Goal: Task Accomplishment & Management: Manage account settings

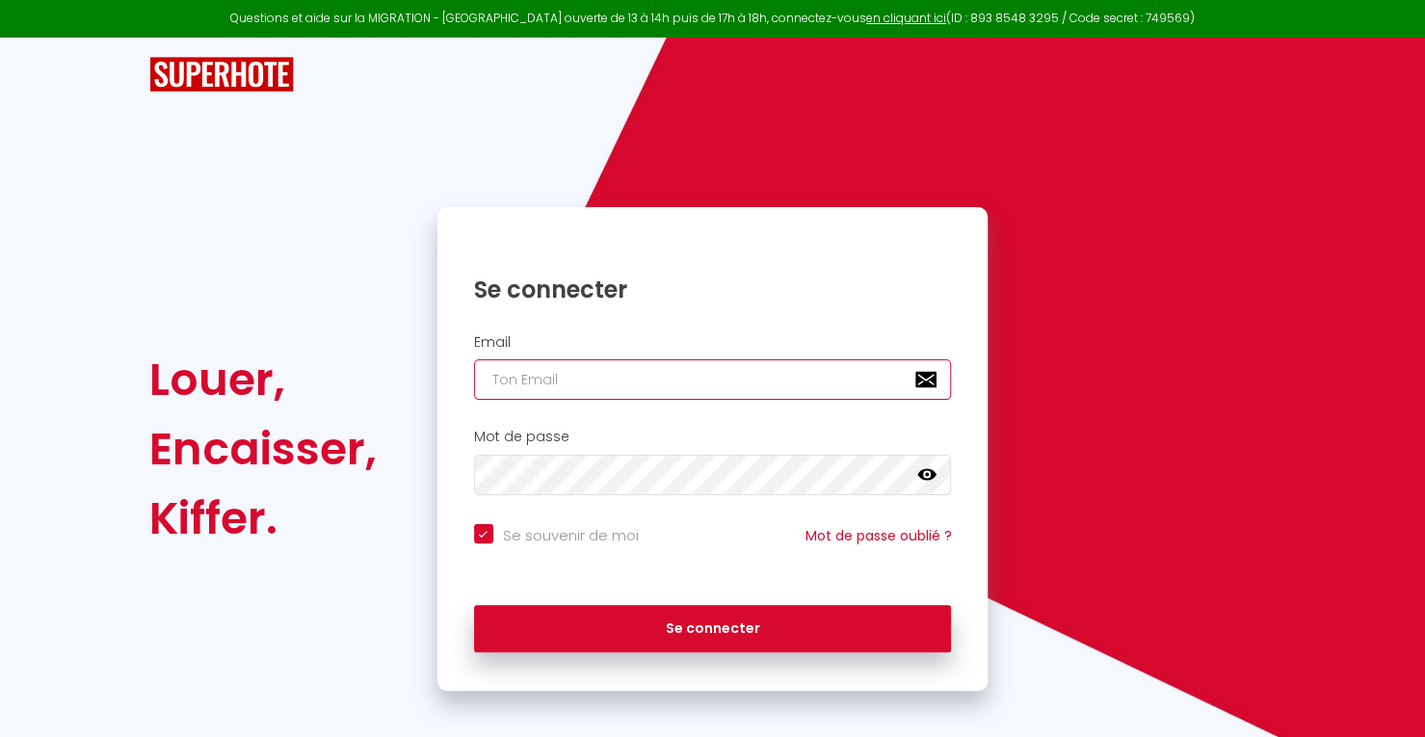
click at [585, 396] on input "email" at bounding box center [713, 379] width 478 height 40
type input "bn"
checkbox input "true"
type input "bnb"
checkbox input "true"
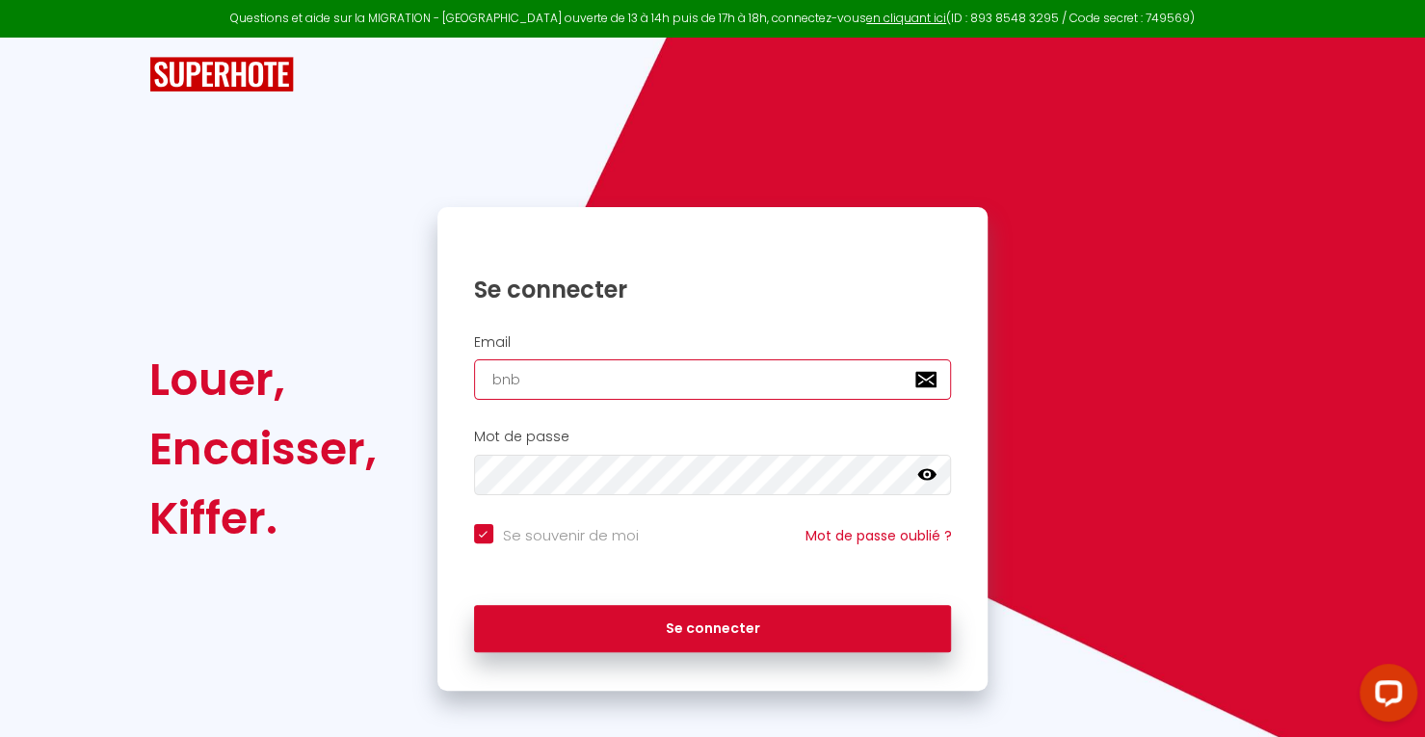
type input "bnb."
checkbox input "true"
type input "bnb.c"
checkbox input "true"
type input "[DOMAIN_NAME]"
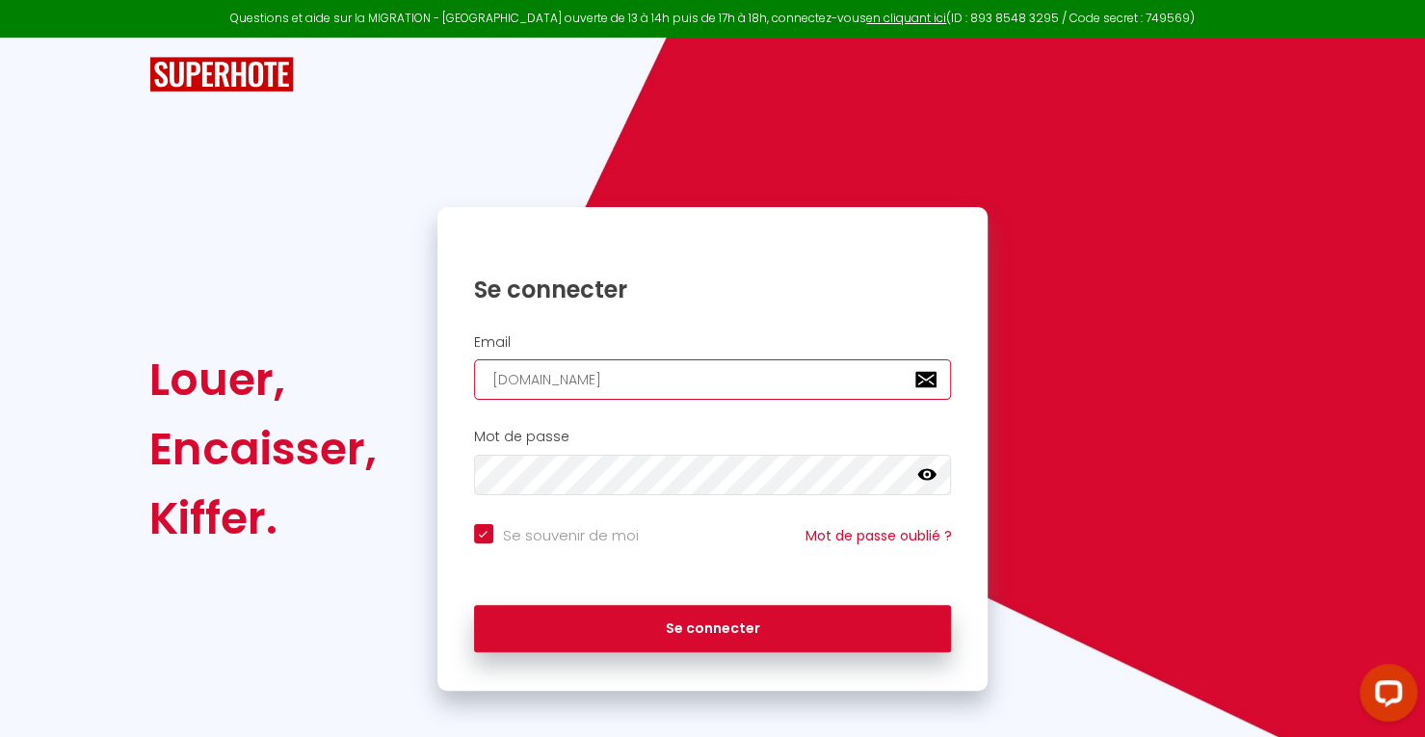
checkbox input "true"
type input "bnb.cle"
checkbox input "true"
type input "bnb.clea"
checkbox input "true"
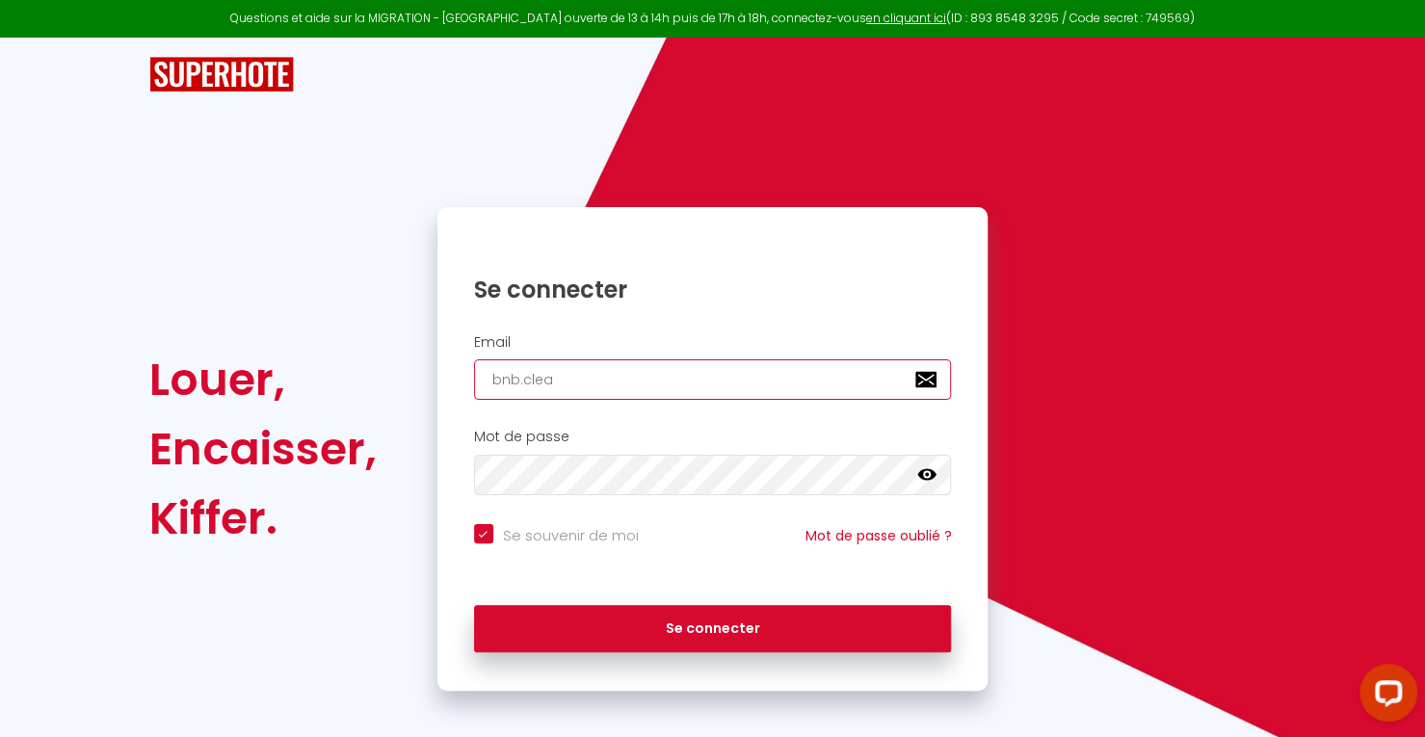
type input "bnb.clean"
checkbox input "true"
type input "bnb.clean."
checkbox input "true"
type input "bnb.clean.s"
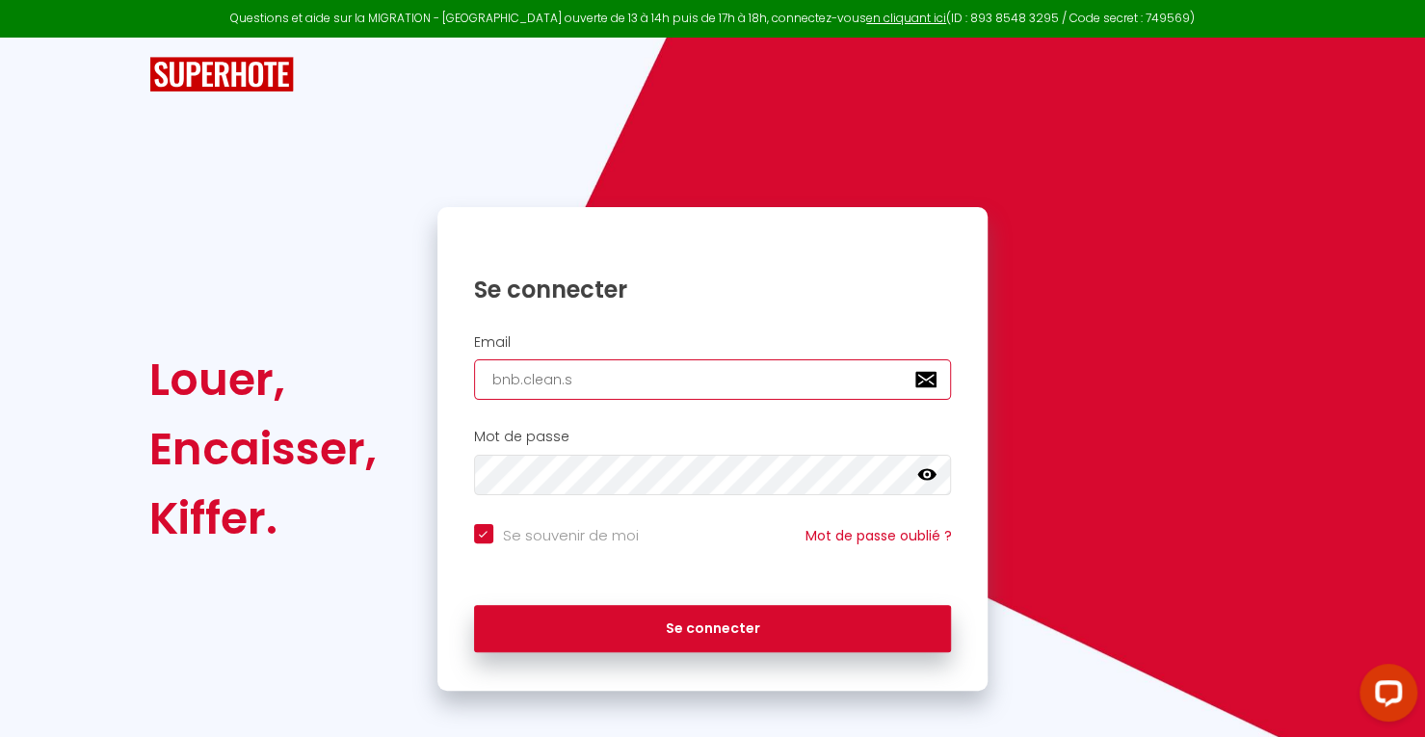
checkbox input "true"
type input "[DOMAIN_NAME]"
checkbox input "true"
type input "bnb.clean.ser"
checkbox input "true"
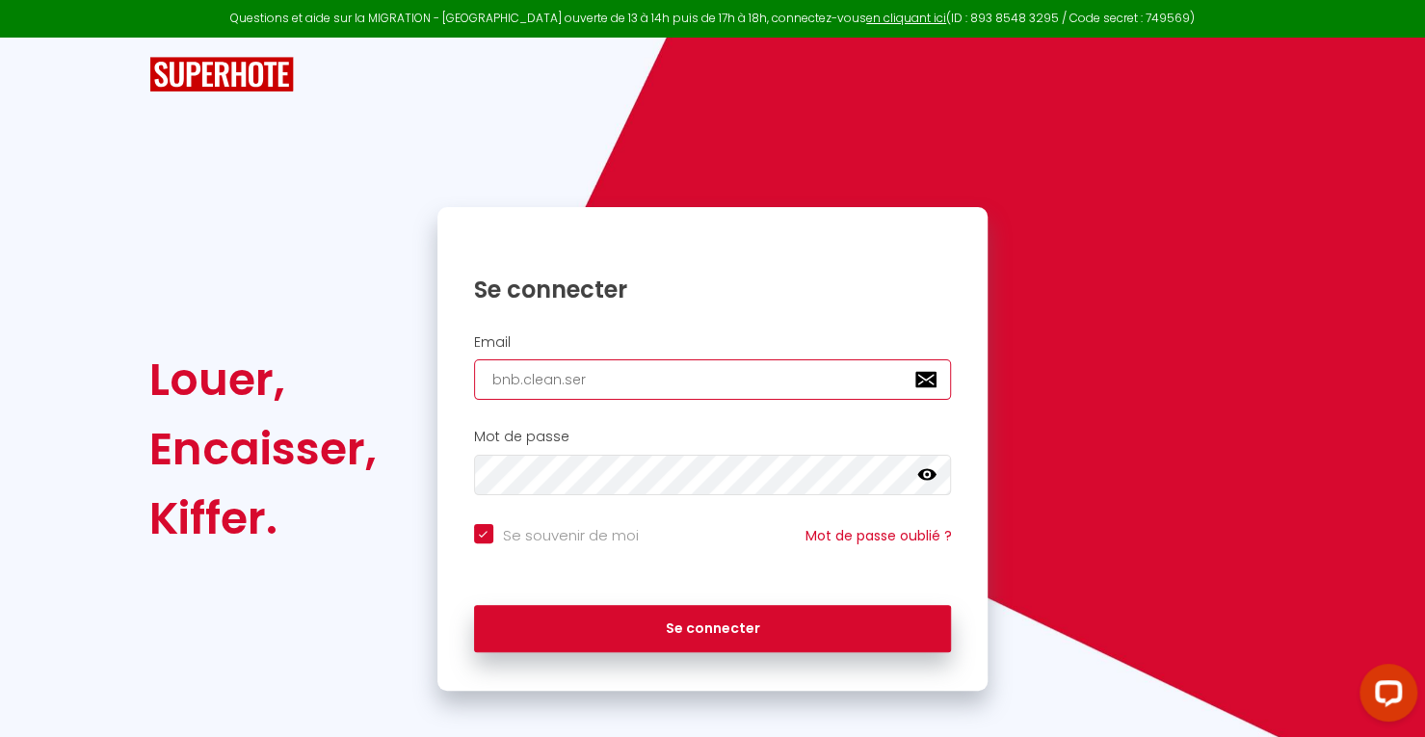
type input "bnb.clean.serv"
checkbox input "true"
type input "bnb.clean.servi"
checkbox input "true"
type input "bnb.clean.servic"
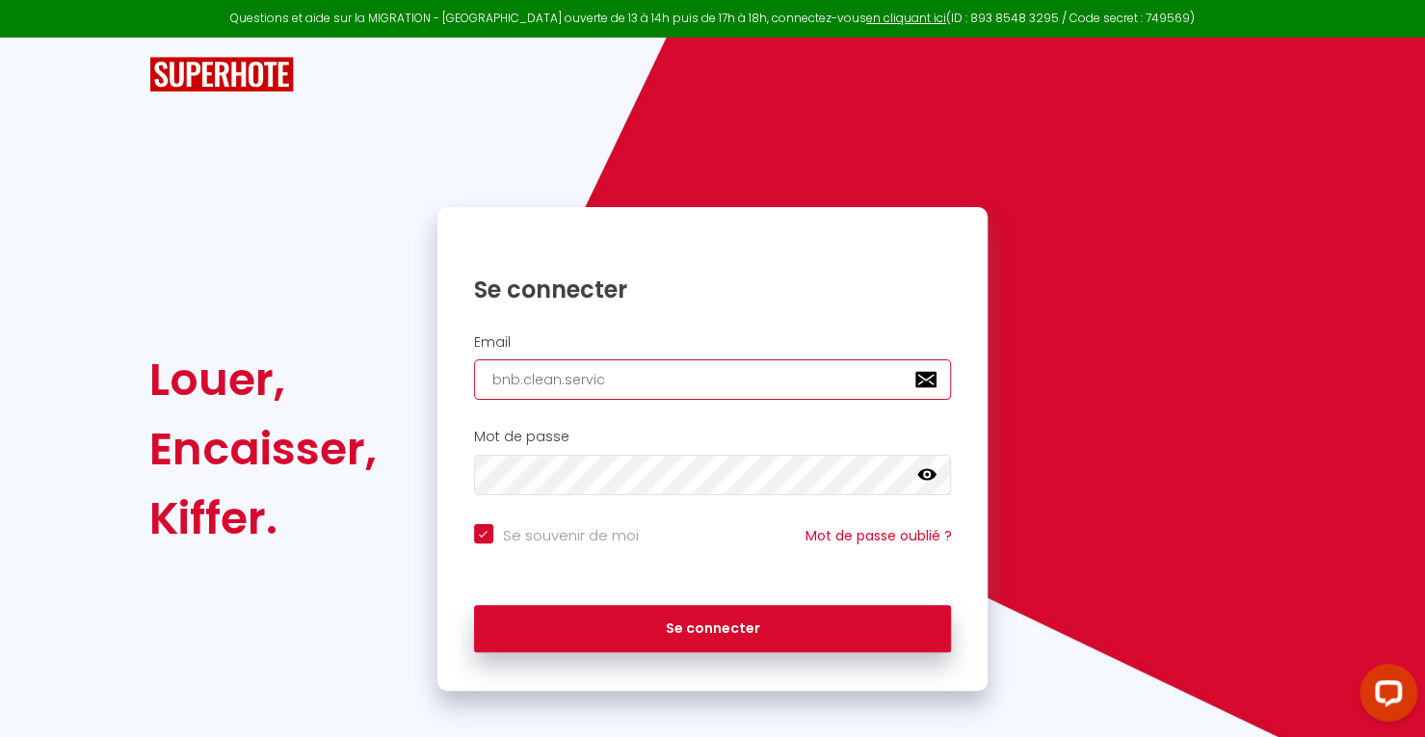
checkbox input "true"
type input "bnb.clean.service"
checkbox input "true"
type input "bnb.clean.service@"
checkbox input "true"
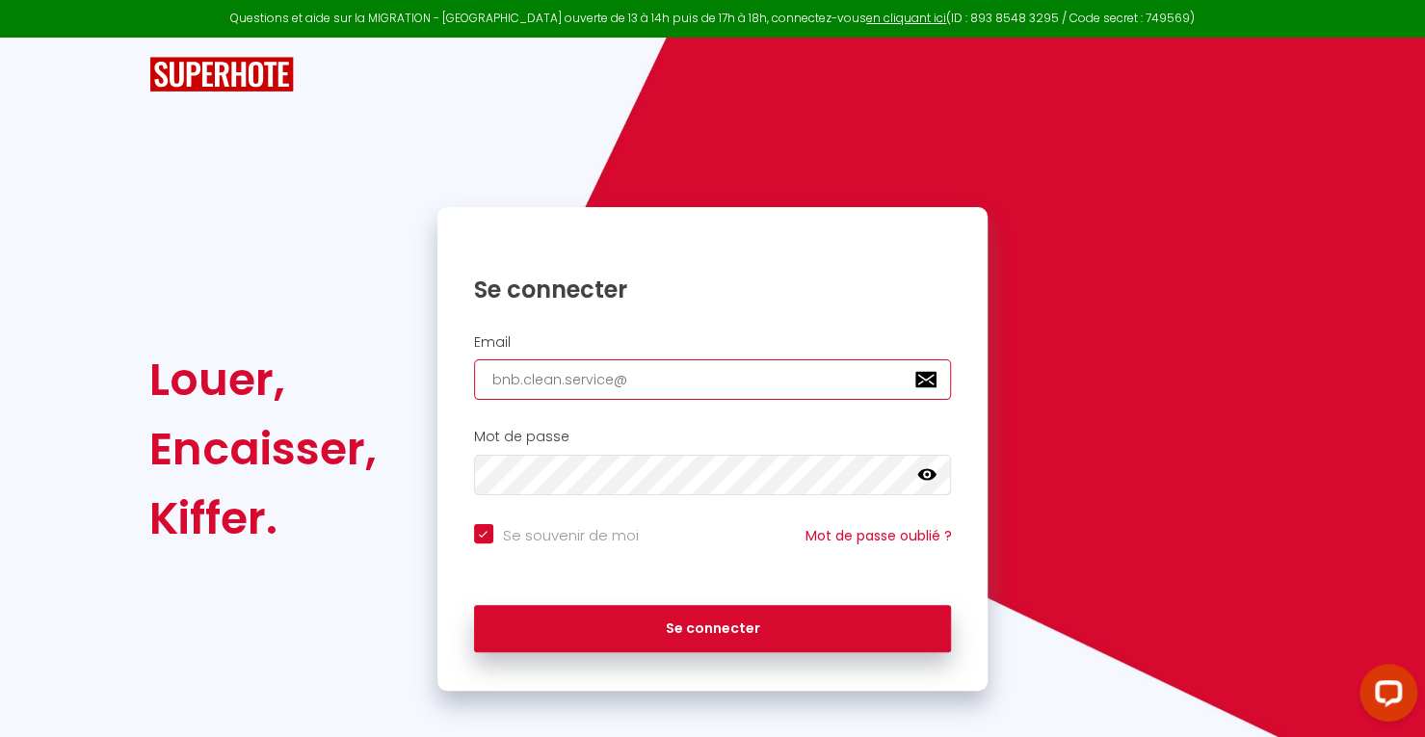
type input "bnb.clean.service@g"
checkbox input "true"
type input "bnb.clean.service@gm"
checkbox input "true"
type input "bnb.clean.service@gma"
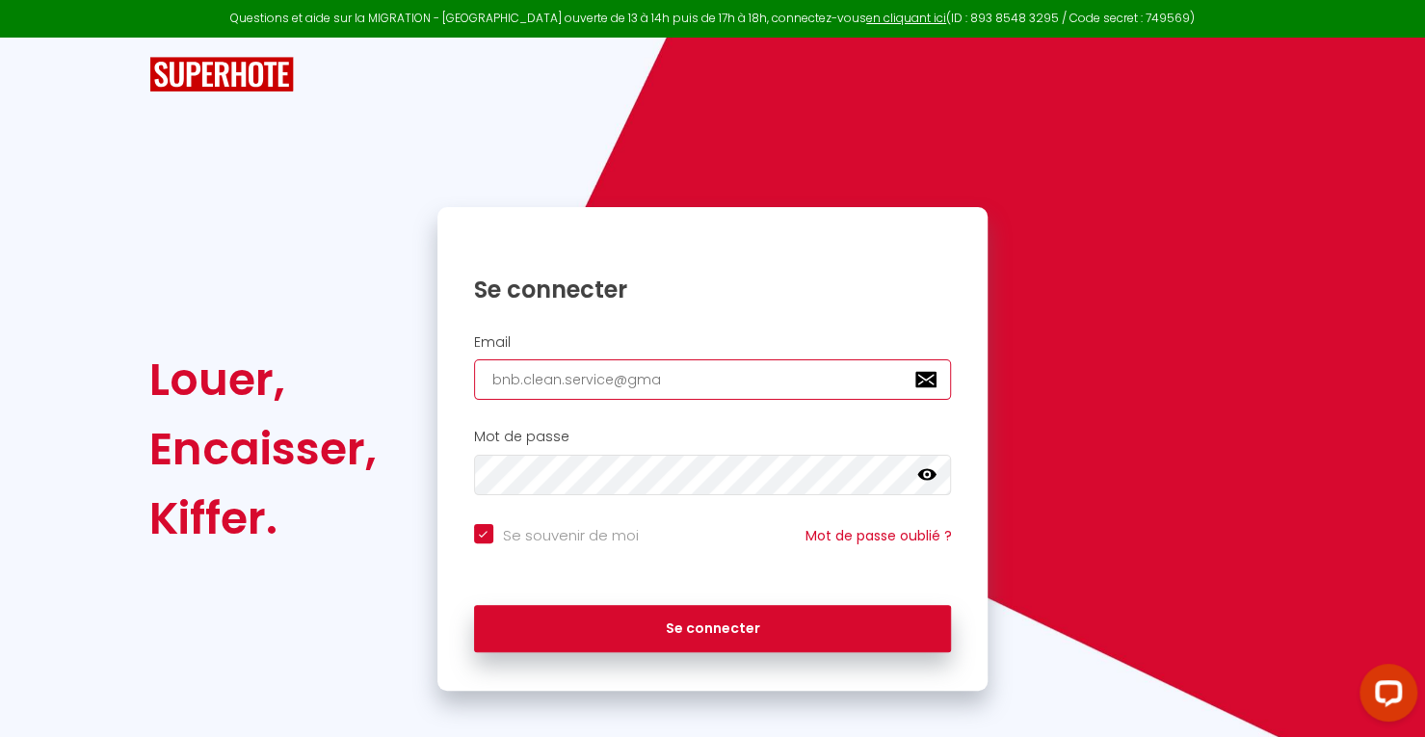
checkbox input "true"
type input "bnb.clean.service@gmai"
checkbox input "true"
type input "[EMAIL_ADDRESS]"
checkbox input "true"
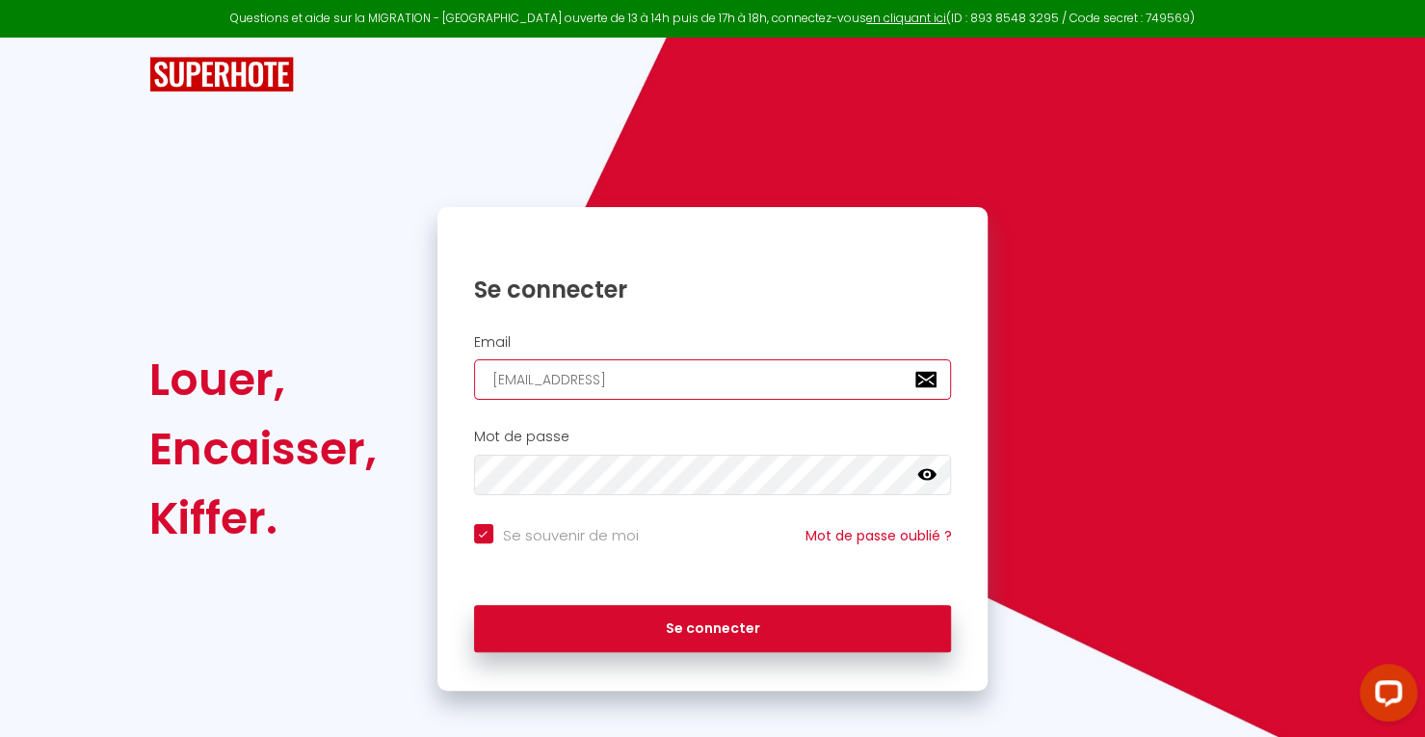
type input "[EMAIL_ADDRESS]."
checkbox input "true"
type input "bnb.clean.service@gmail.c"
checkbox input "true"
type input "[EMAIL_ADDRESS][DOMAIN_NAME]"
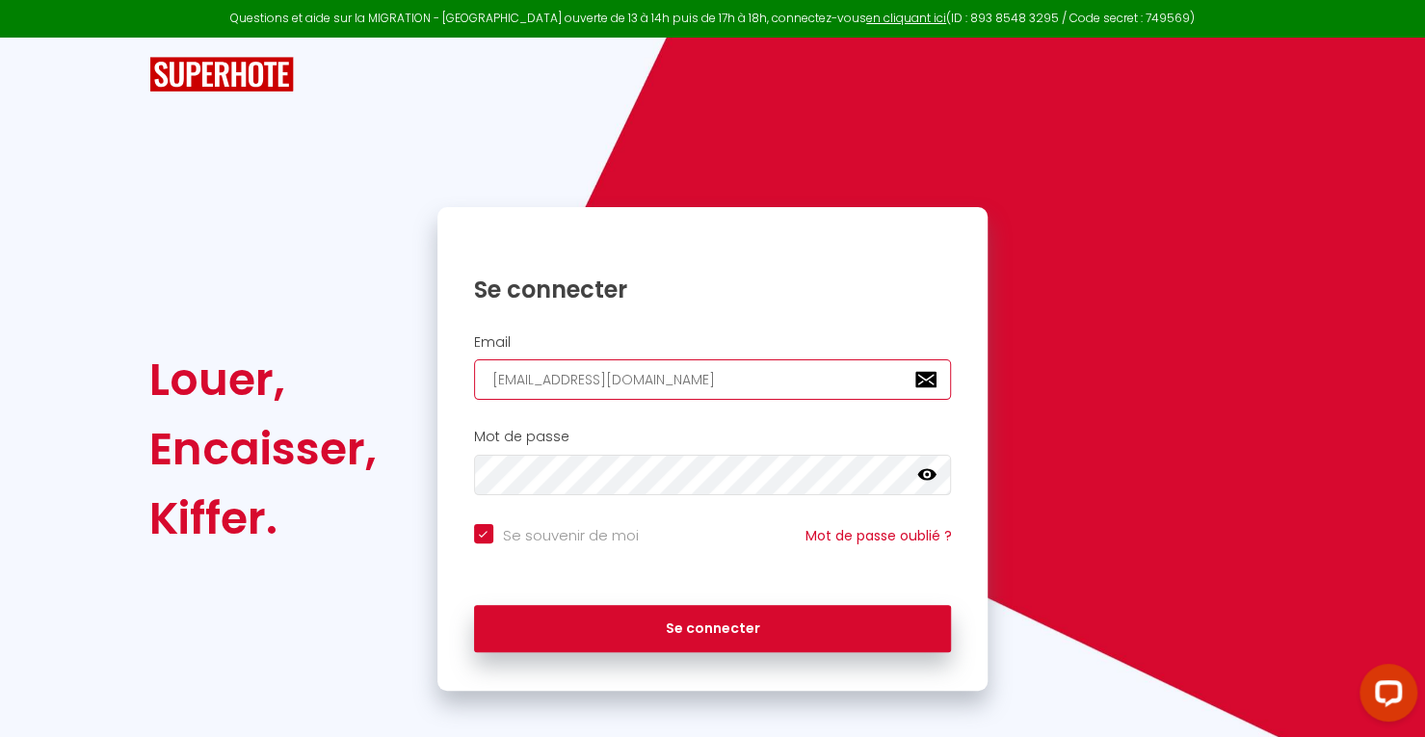
checkbox input "true"
type input "[EMAIL_ADDRESS][DOMAIN_NAME]"
checkbox input "true"
type input "[EMAIL_ADDRESS][DOMAIN_NAME]"
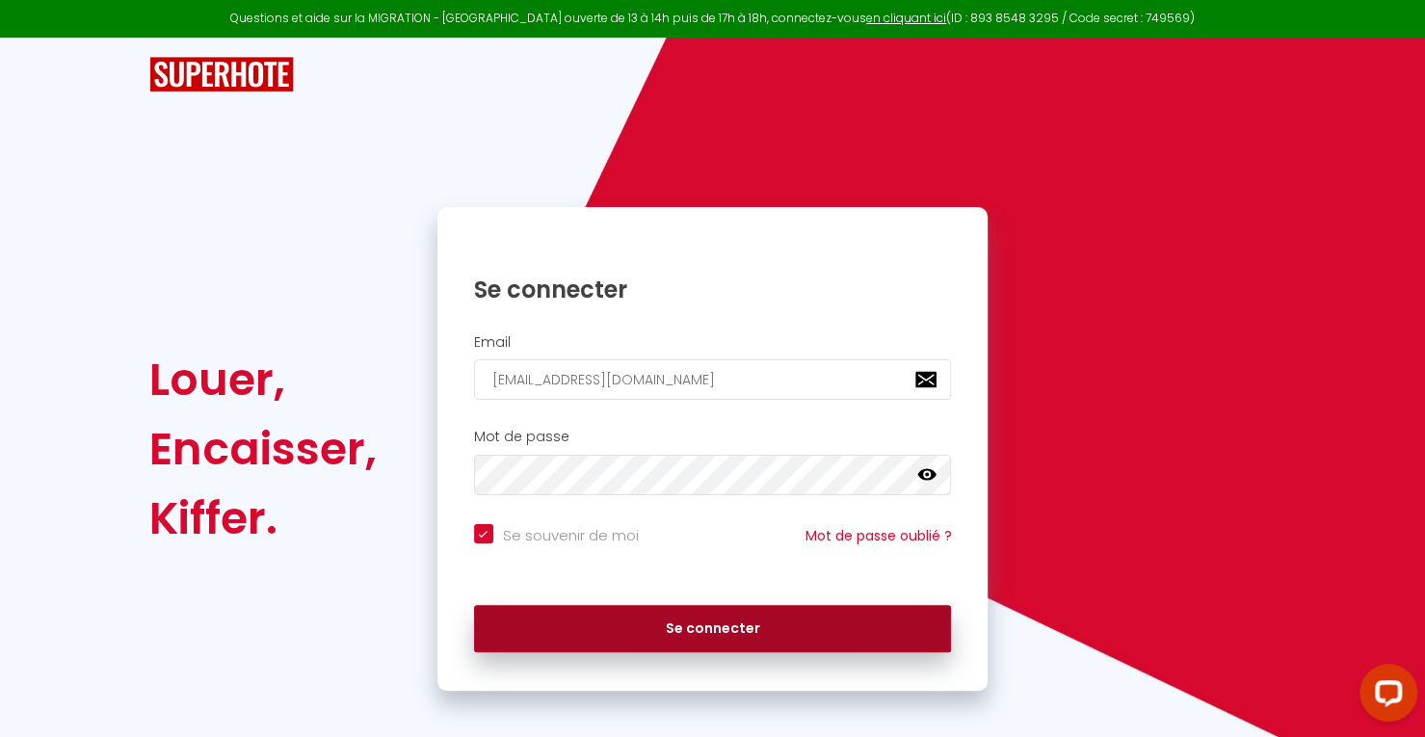
click at [624, 631] on button "Se connecter" at bounding box center [713, 629] width 478 height 48
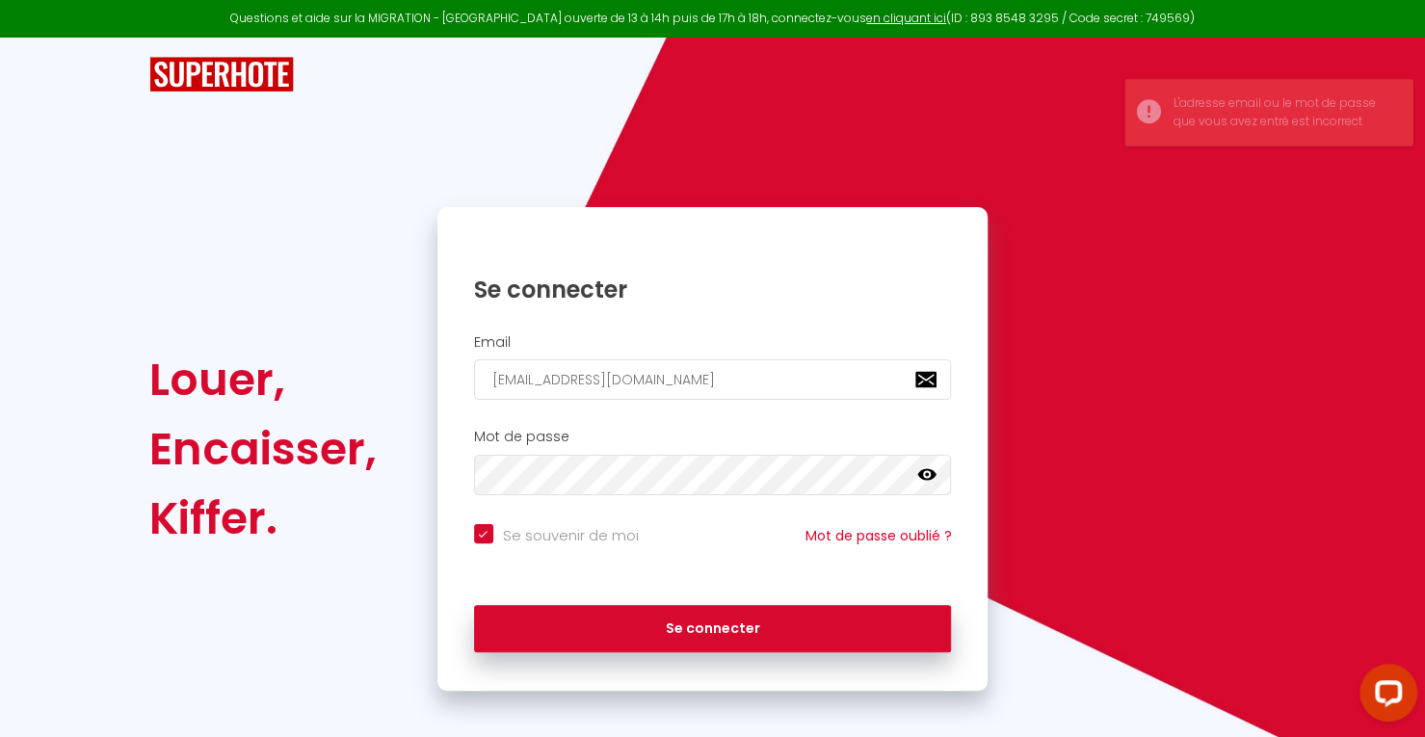
click at [930, 478] on icon at bounding box center [926, 475] width 19 height 12
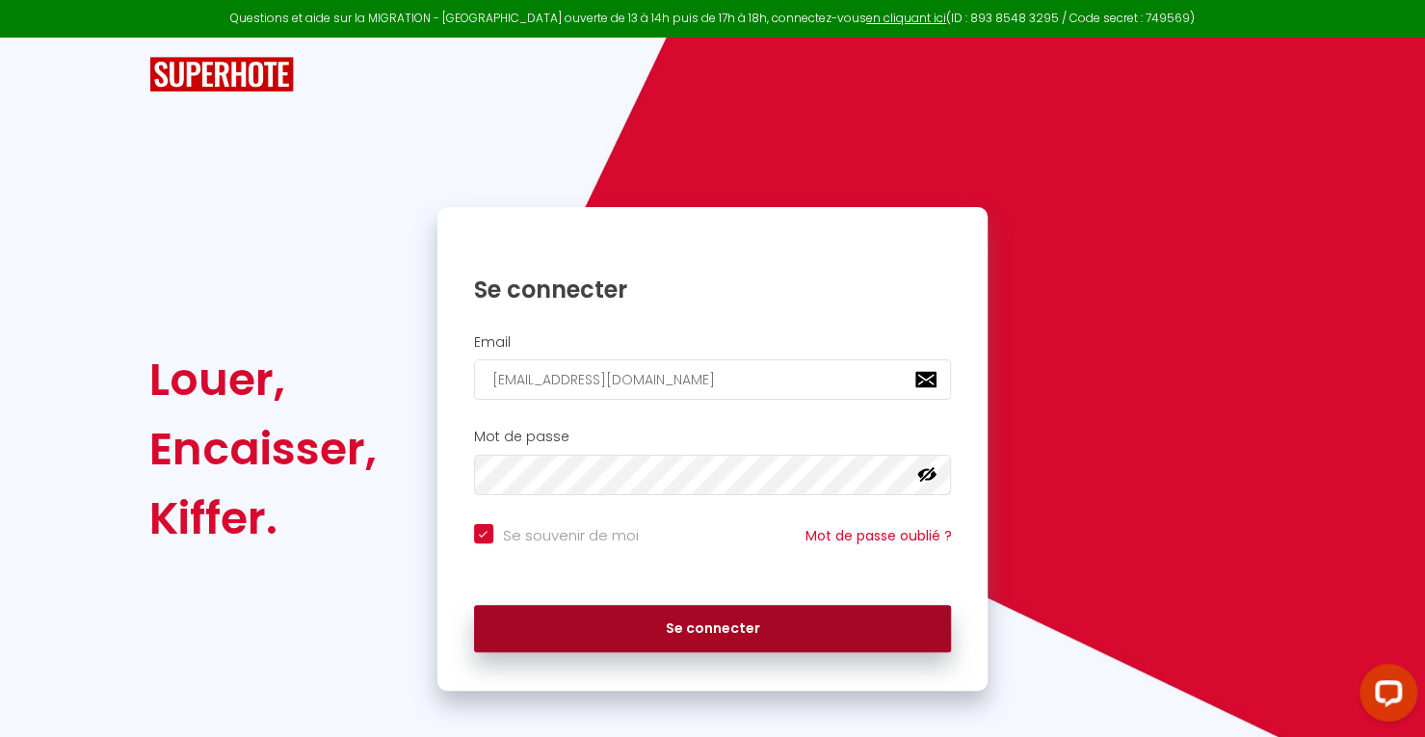
click at [586, 619] on button "Se connecter" at bounding box center [713, 629] width 478 height 48
click at [626, 631] on button "Se connecter" at bounding box center [713, 629] width 478 height 48
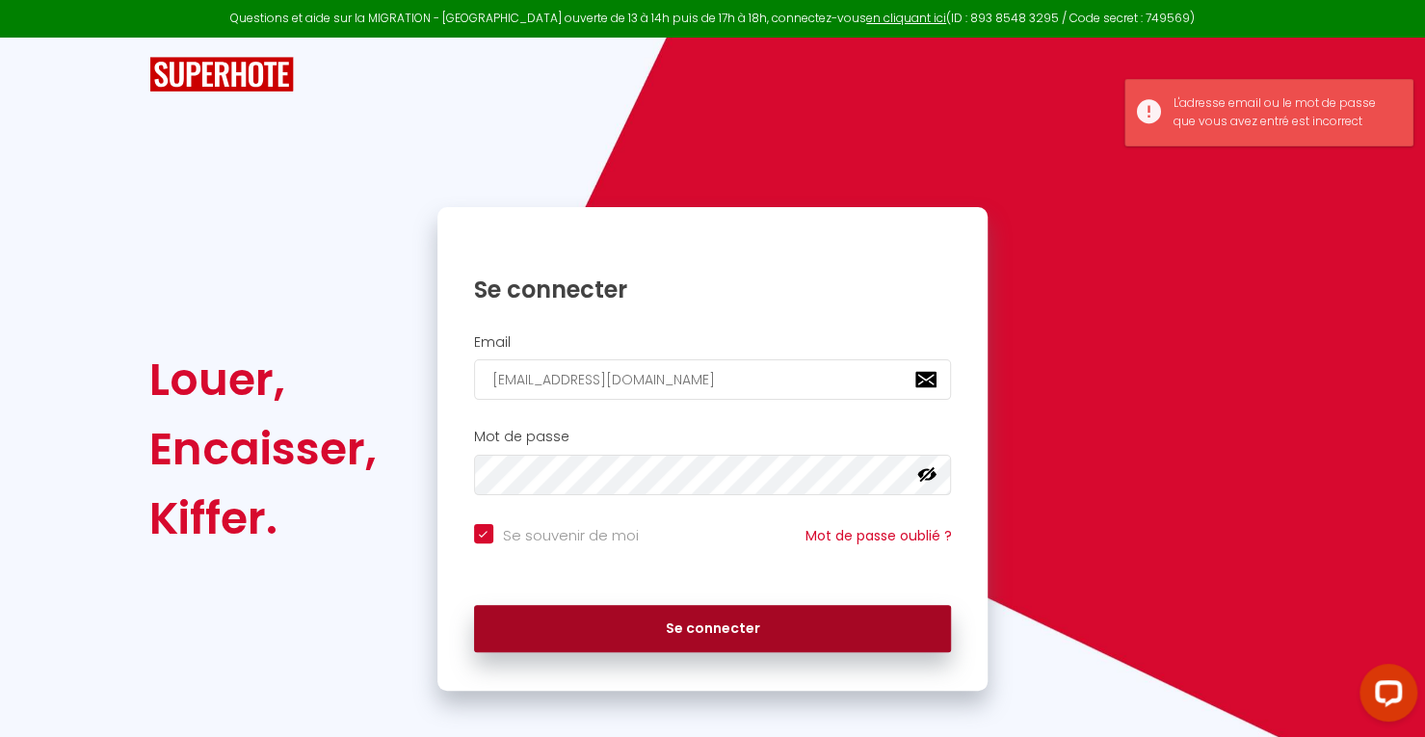
click at [599, 625] on button "Se connecter" at bounding box center [713, 629] width 478 height 48
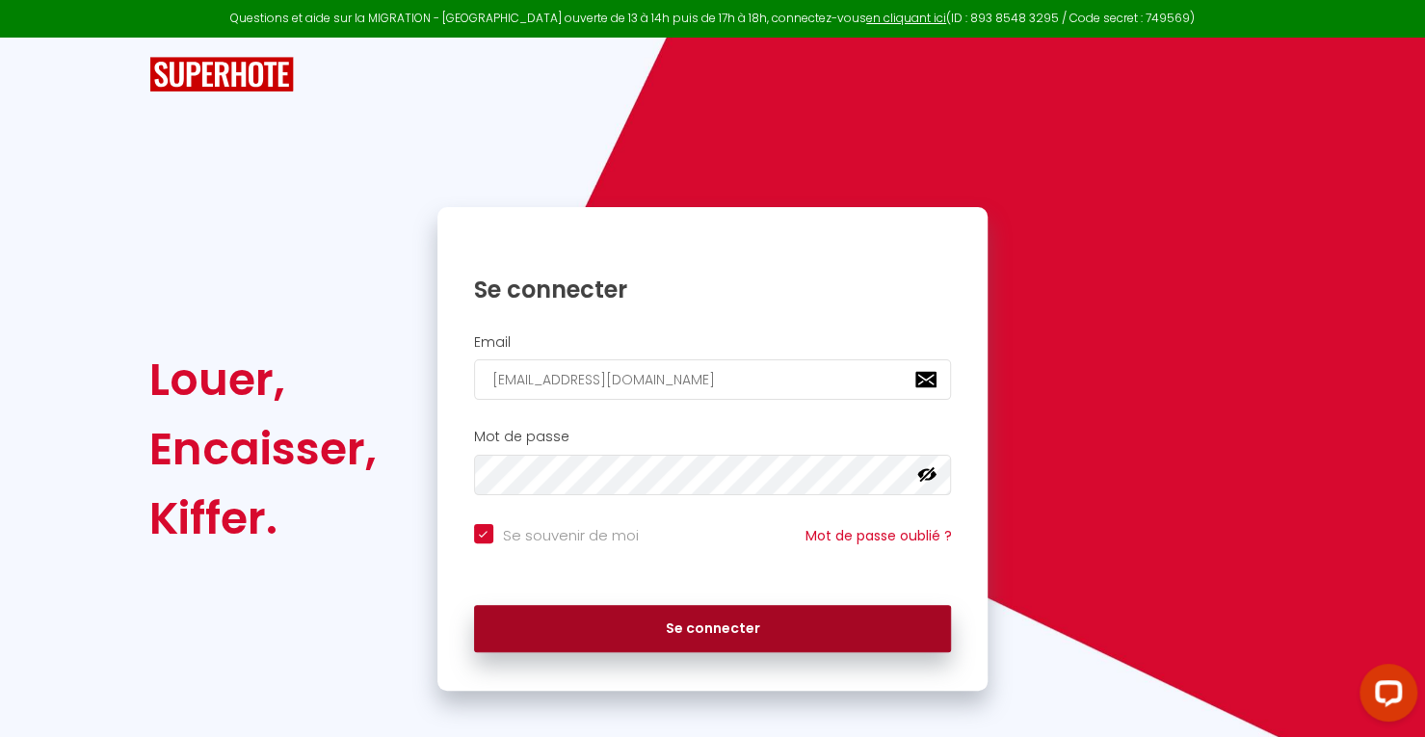
click at [666, 639] on button "Se connecter" at bounding box center [713, 629] width 478 height 48
checkbox input "true"
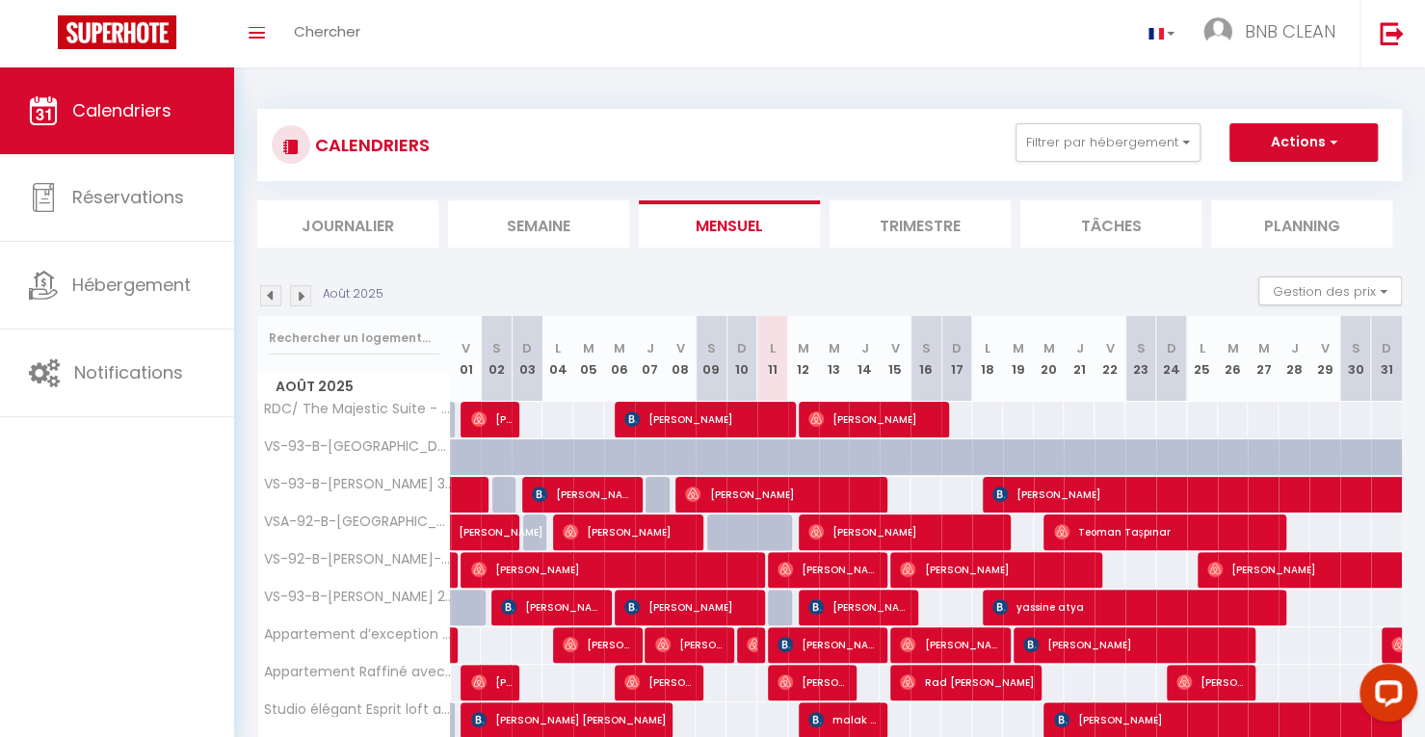
scroll to position [162, 0]
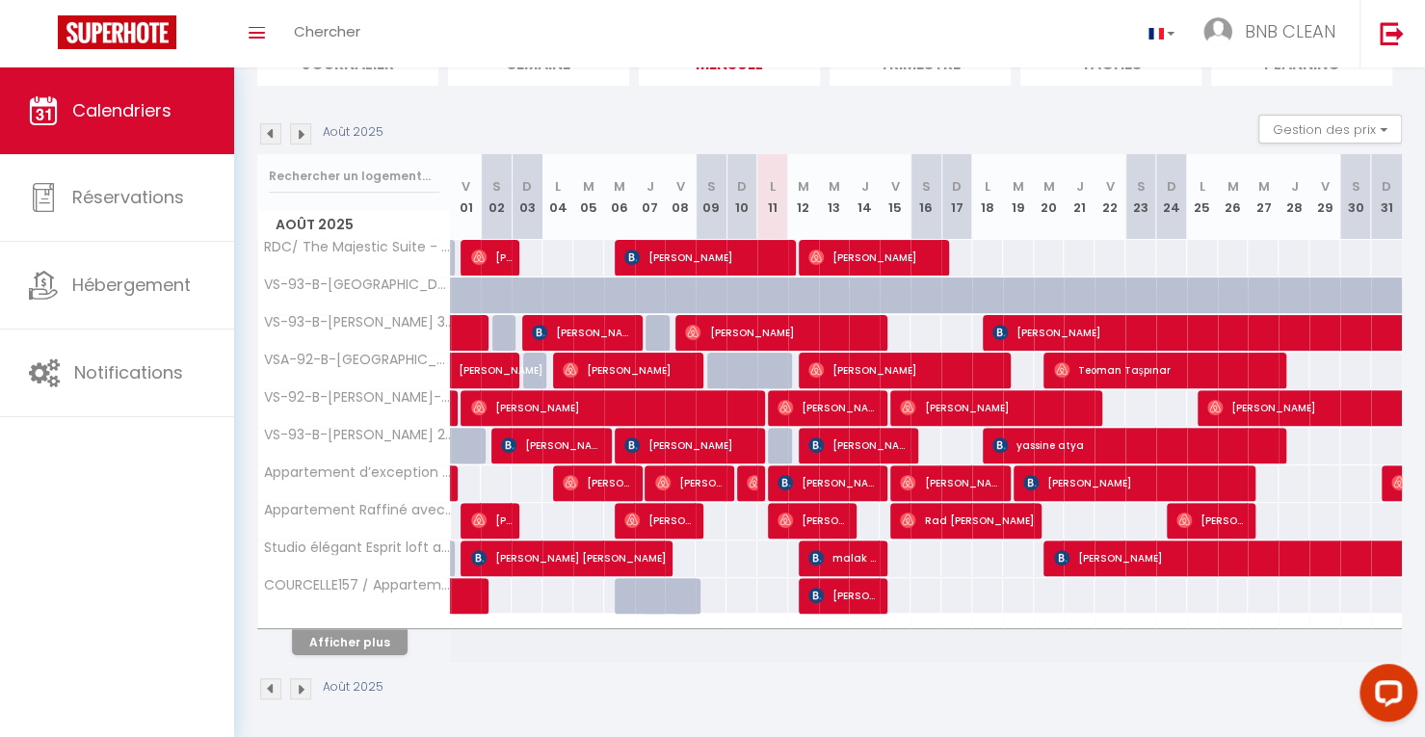
click at [354, 651] on th "Afficher plus" at bounding box center [354, 639] width 193 height 48
click at [362, 646] on button "Afficher plus" at bounding box center [350, 642] width 116 height 26
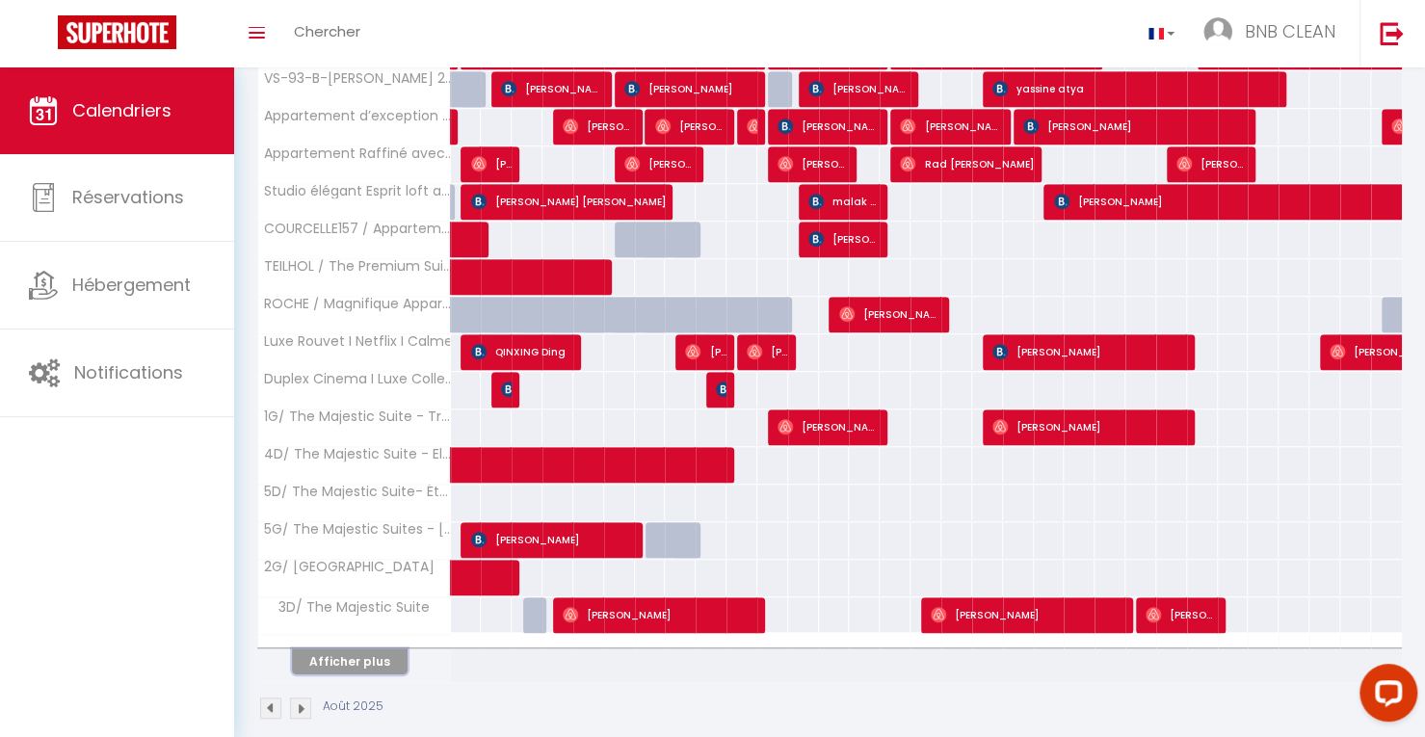
scroll to position [516, 0]
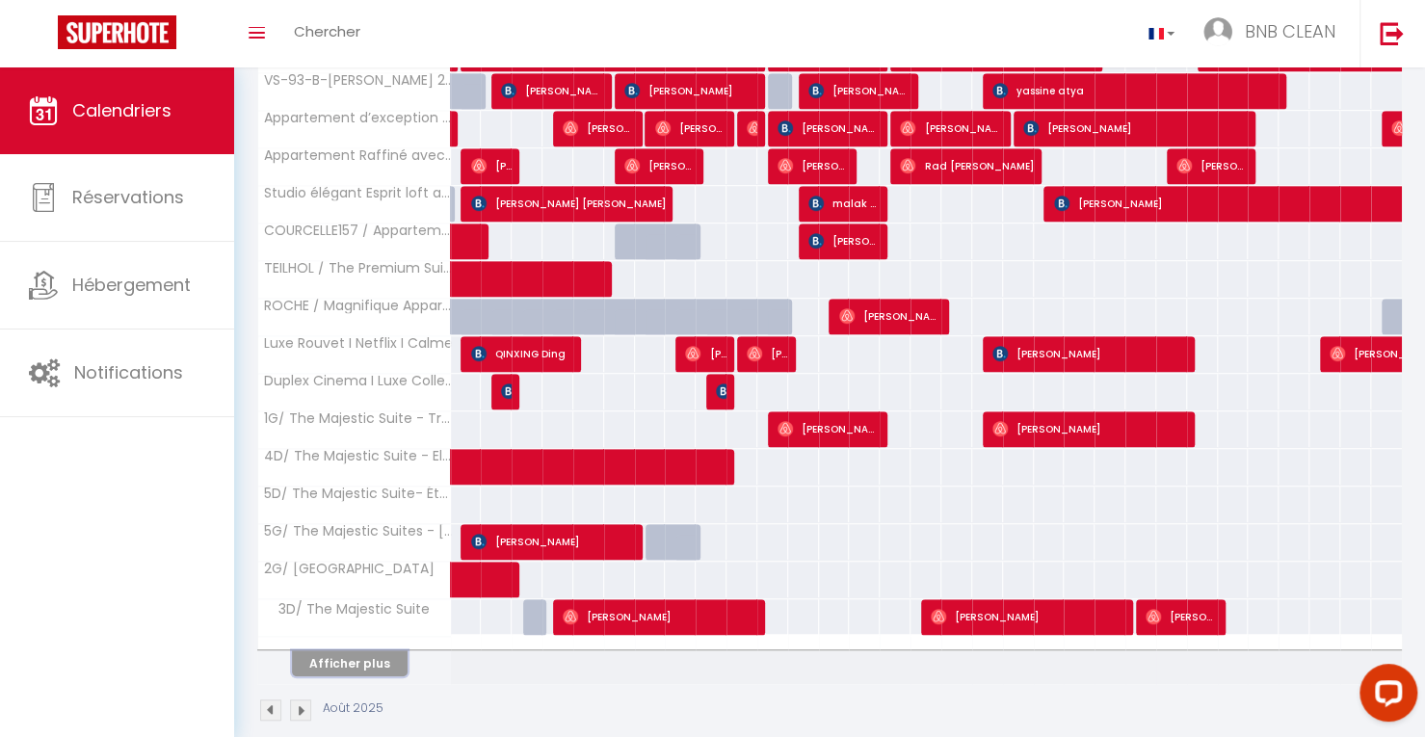
click at [371, 650] on button "Afficher plus" at bounding box center [350, 663] width 116 height 26
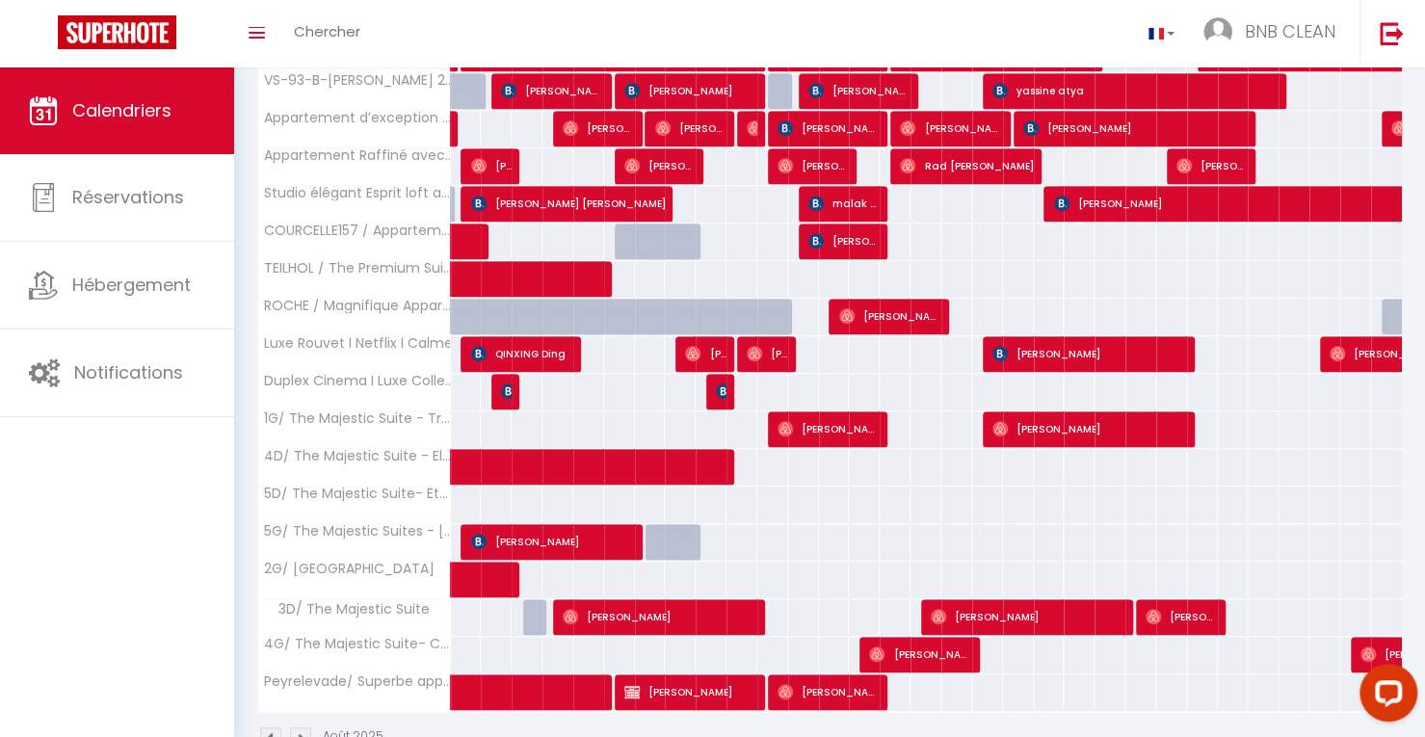
scroll to position [563, 0]
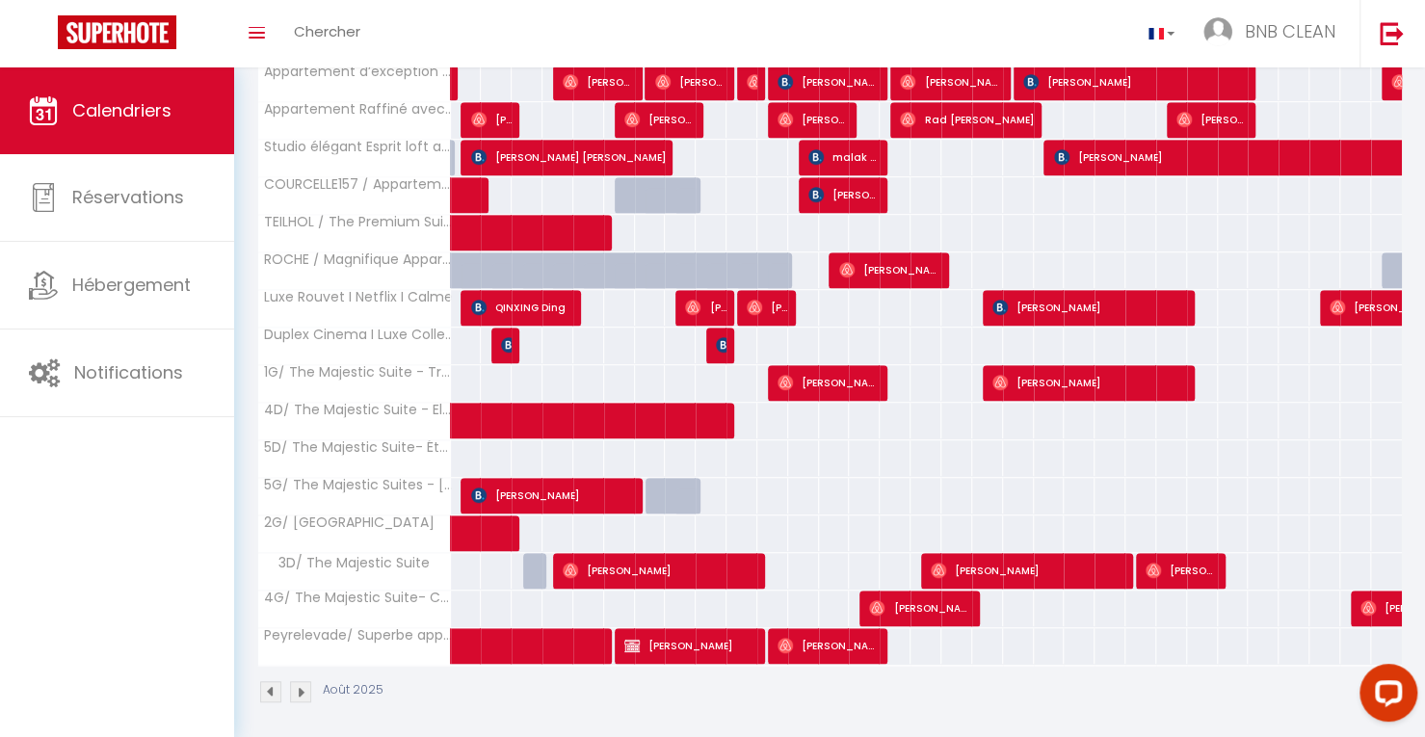
drag, startPoint x: 528, startPoint y: 577, endPoint x: 909, endPoint y: 425, distance: 409.9
click at [909, 425] on tr "4D/ The Majestic Suite - Elysée 71 73" at bounding box center [830, 421] width 1145 height 38
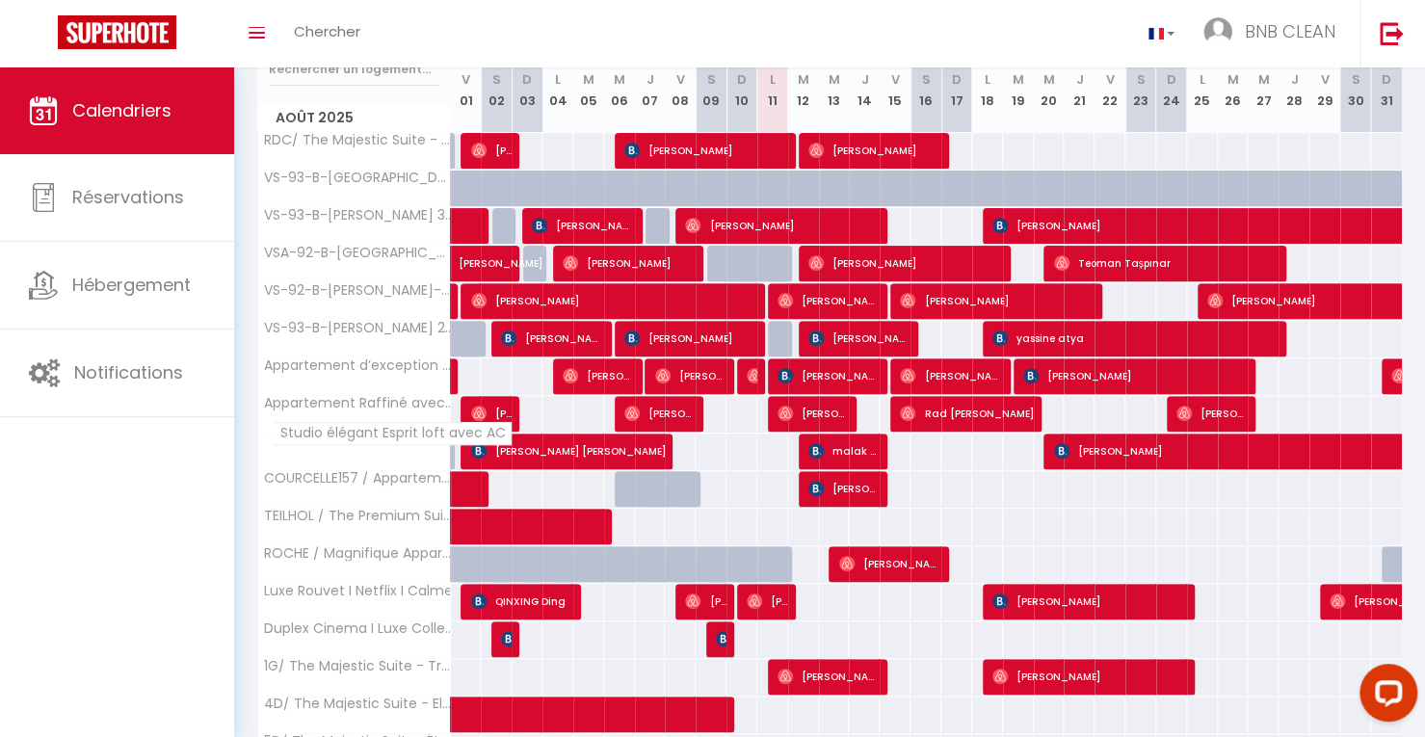
scroll to position [268, 0]
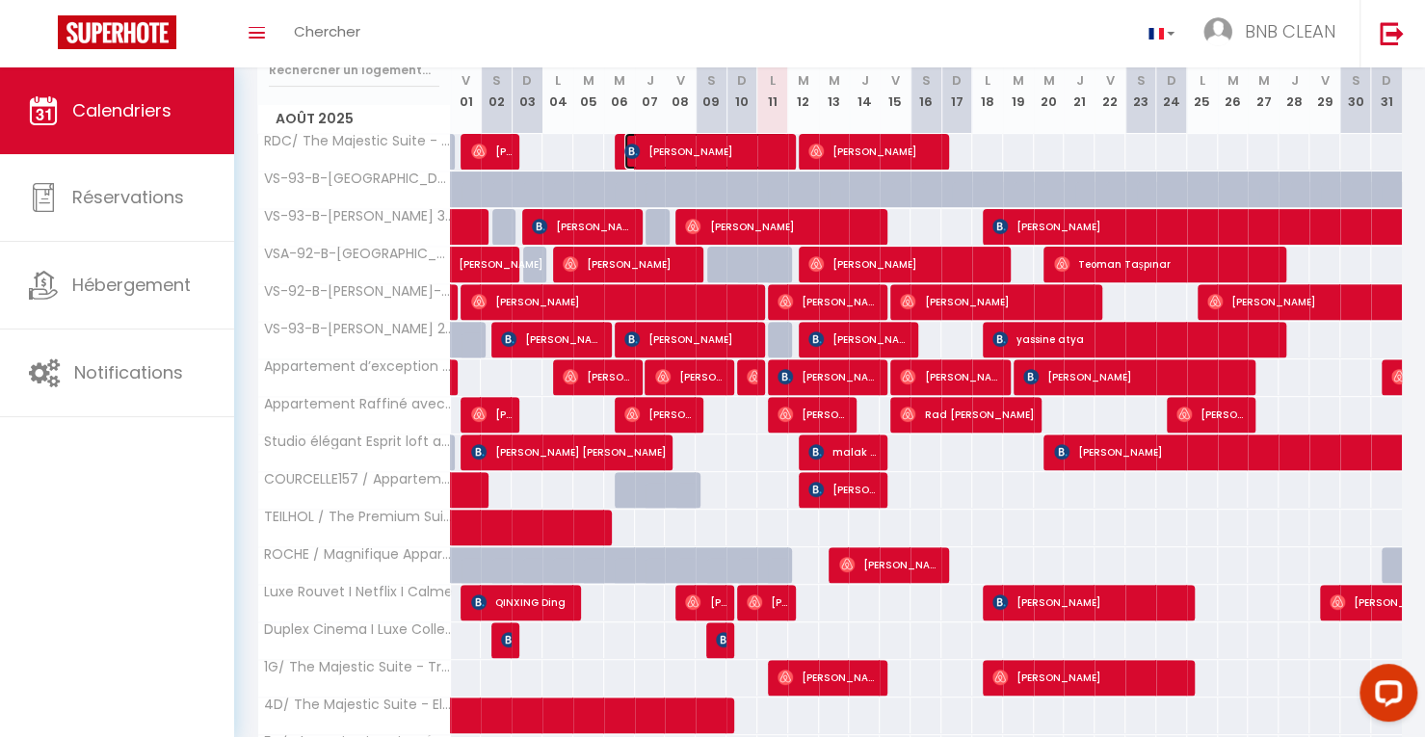
click at [769, 145] on span "[PERSON_NAME]" at bounding box center [706, 151] width 165 height 37
select select "OK"
select select "0"
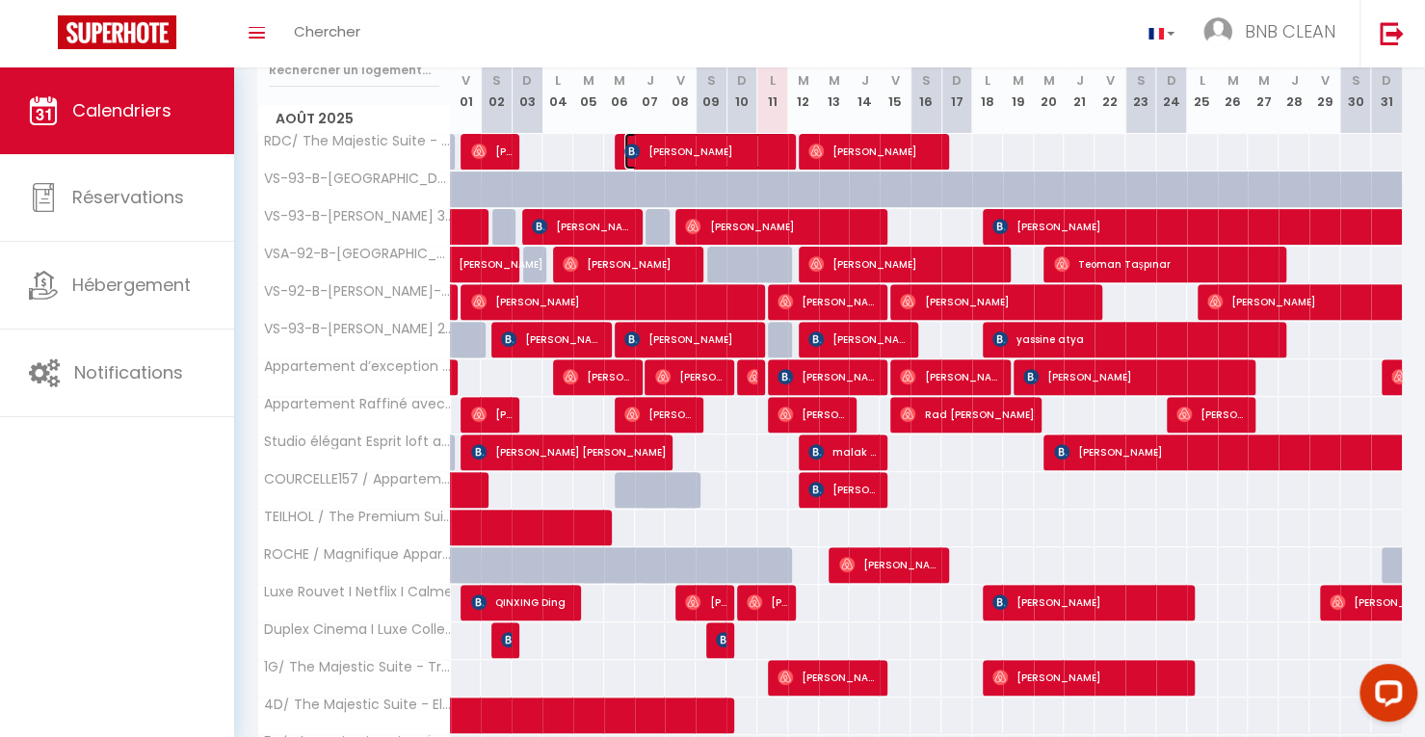
select select "1"
select select
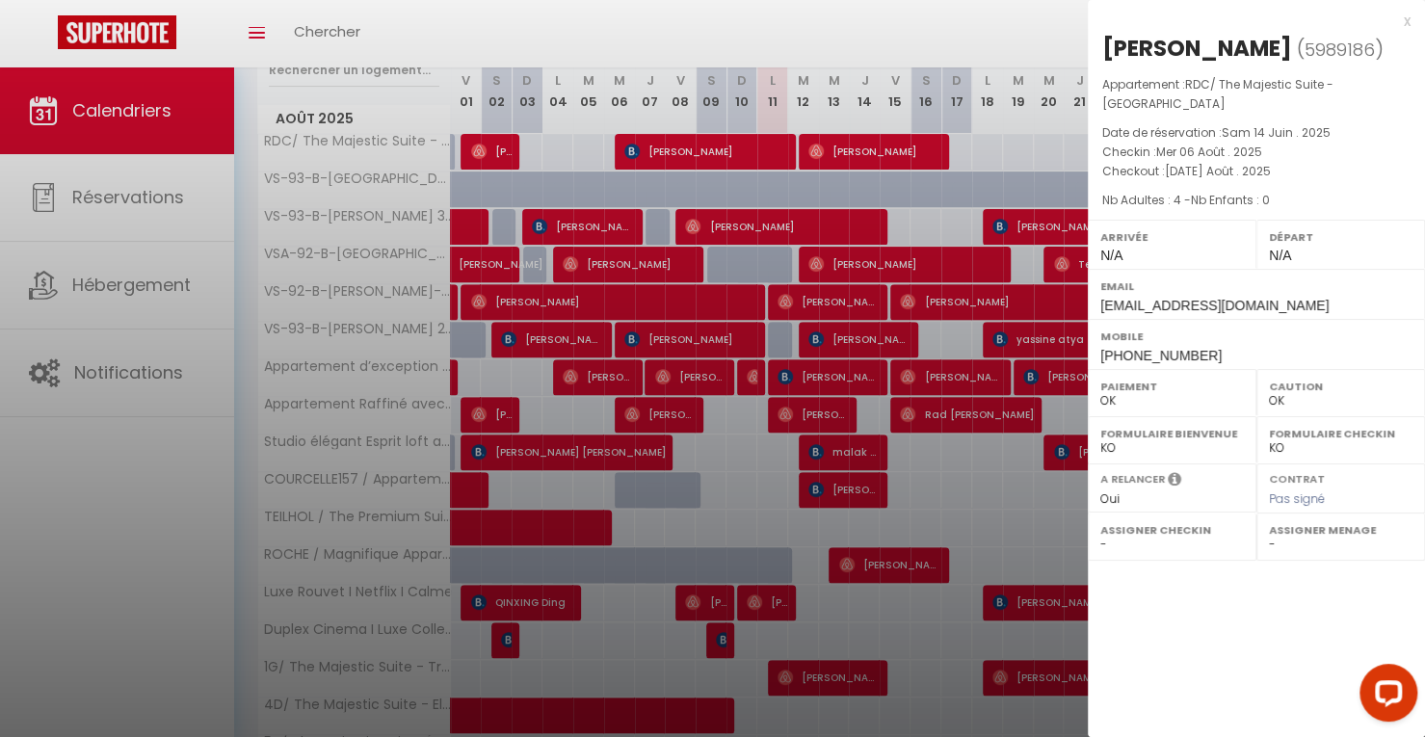
click at [1407, 23] on div "x" at bounding box center [1249, 21] width 323 height 23
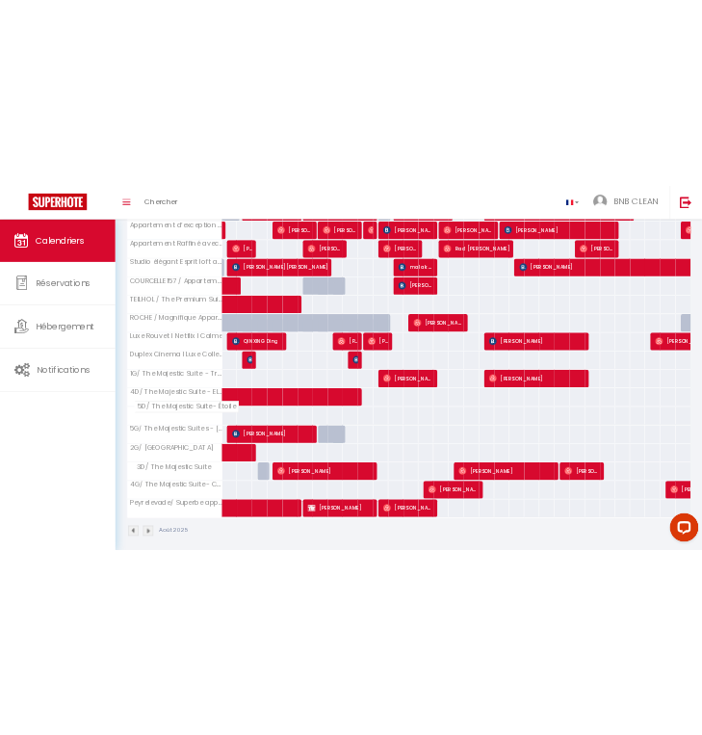
scroll to position [563, 0]
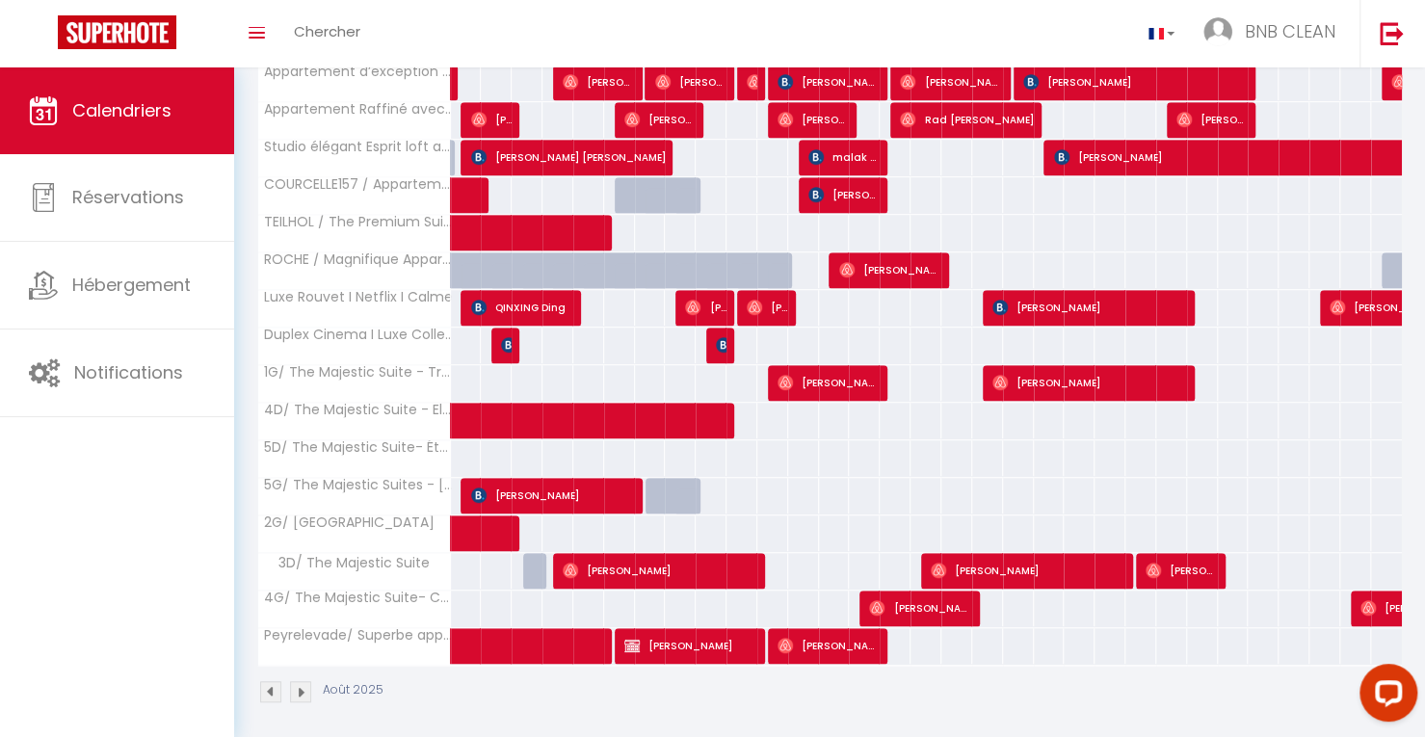
click at [331, 565] on span "3D/ The Majestic Suite" at bounding box center [347, 563] width 173 height 21
click at [367, 361] on span "1G/ The Majestic Suite - Trocadéro" at bounding box center [397, 365] width 248 height 23
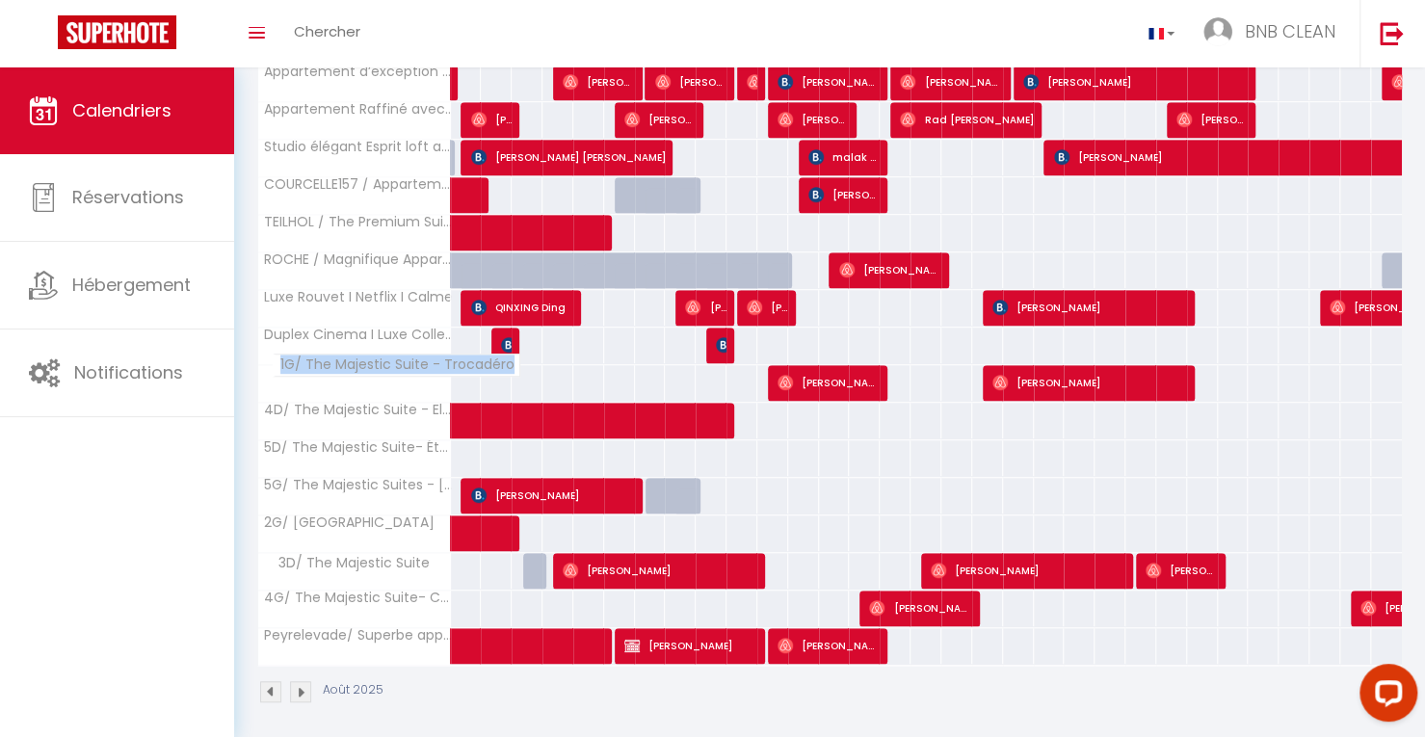
click at [367, 361] on span "1G/ The Majestic Suite - Trocadéro" at bounding box center [397, 365] width 248 height 23
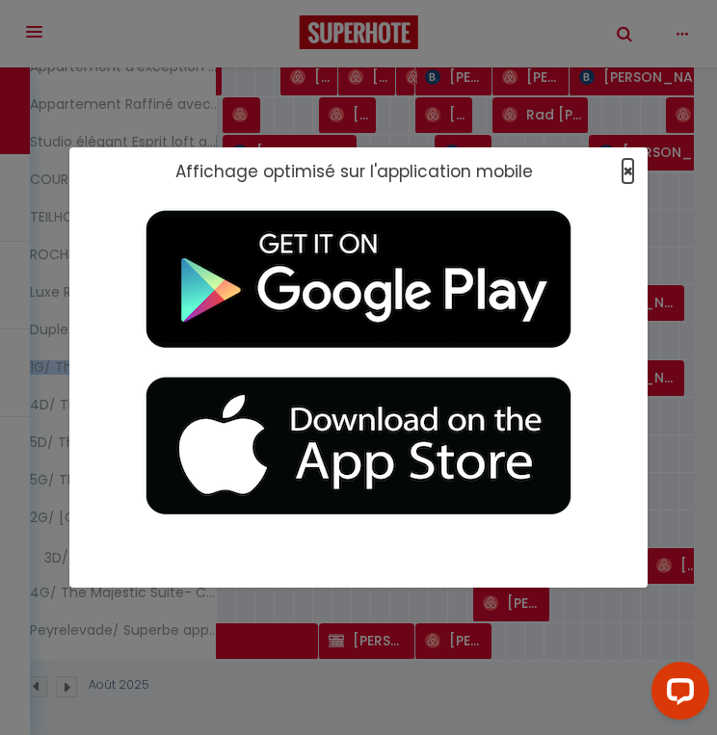
click at [629, 178] on span "×" at bounding box center [627, 171] width 11 height 24
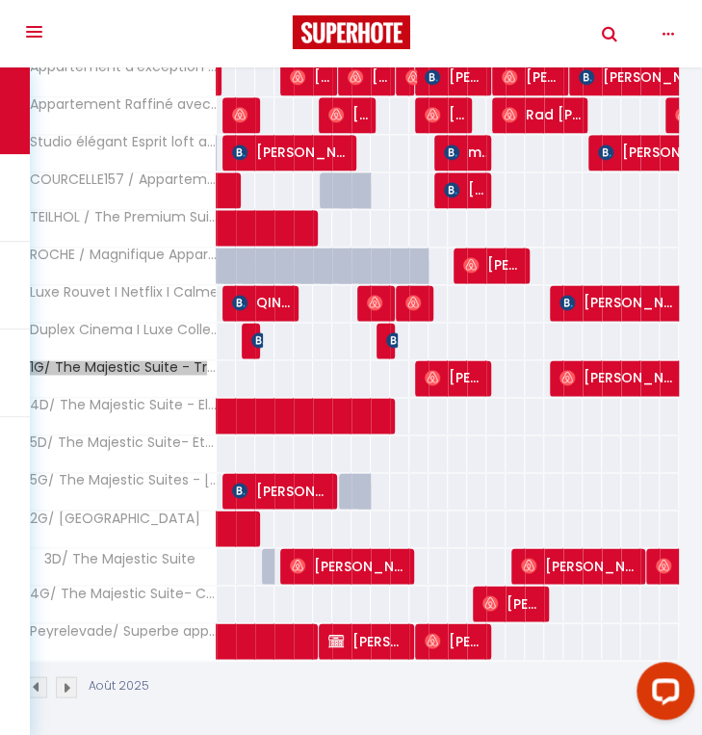
scroll to position [574, 0]
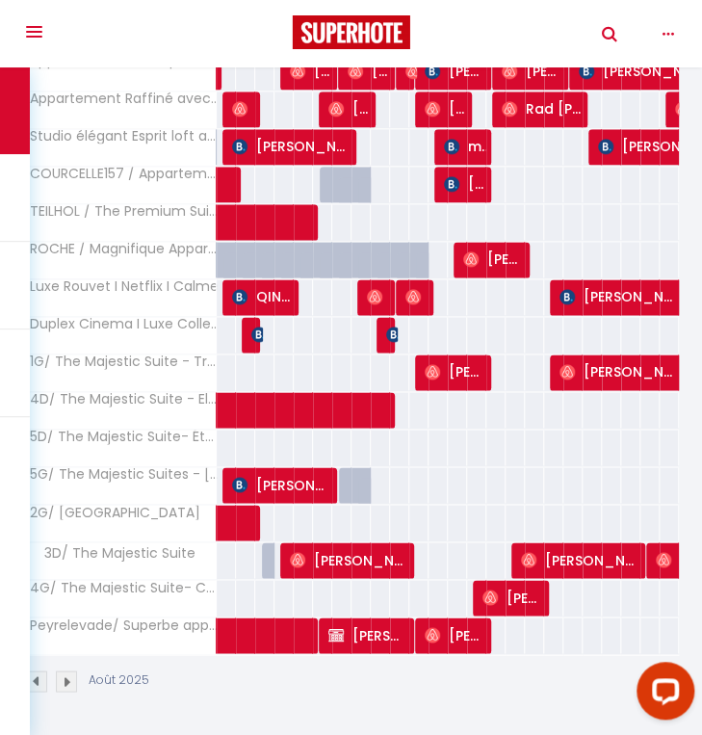
click at [102, 542] on span "3D/ The Majestic Suite" at bounding box center [113, 552] width 173 height 21
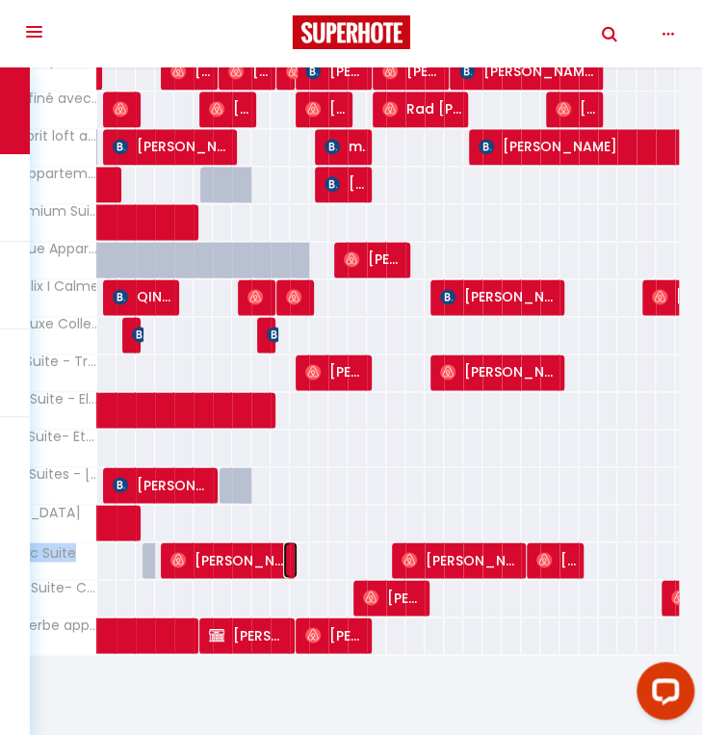
click at [285, 545] on span at bounding box center [290, 560] width 14 height 37
click at [231, 542] on span at bounding box center [232, 560] width 14 height 37
click at [233, 559] on span at bounding box center [232, 560] width 14 height 37
click at [320, 525] on div "82" at bounding box center [318, 523] width 20 height 36
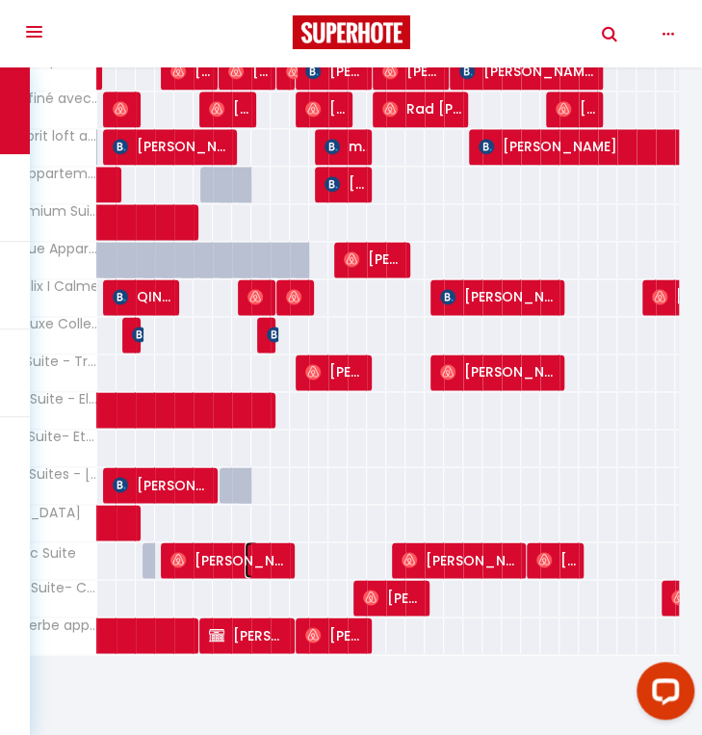
click at [252, 544] on span at bounding box center [252, 560] width 14 height 37
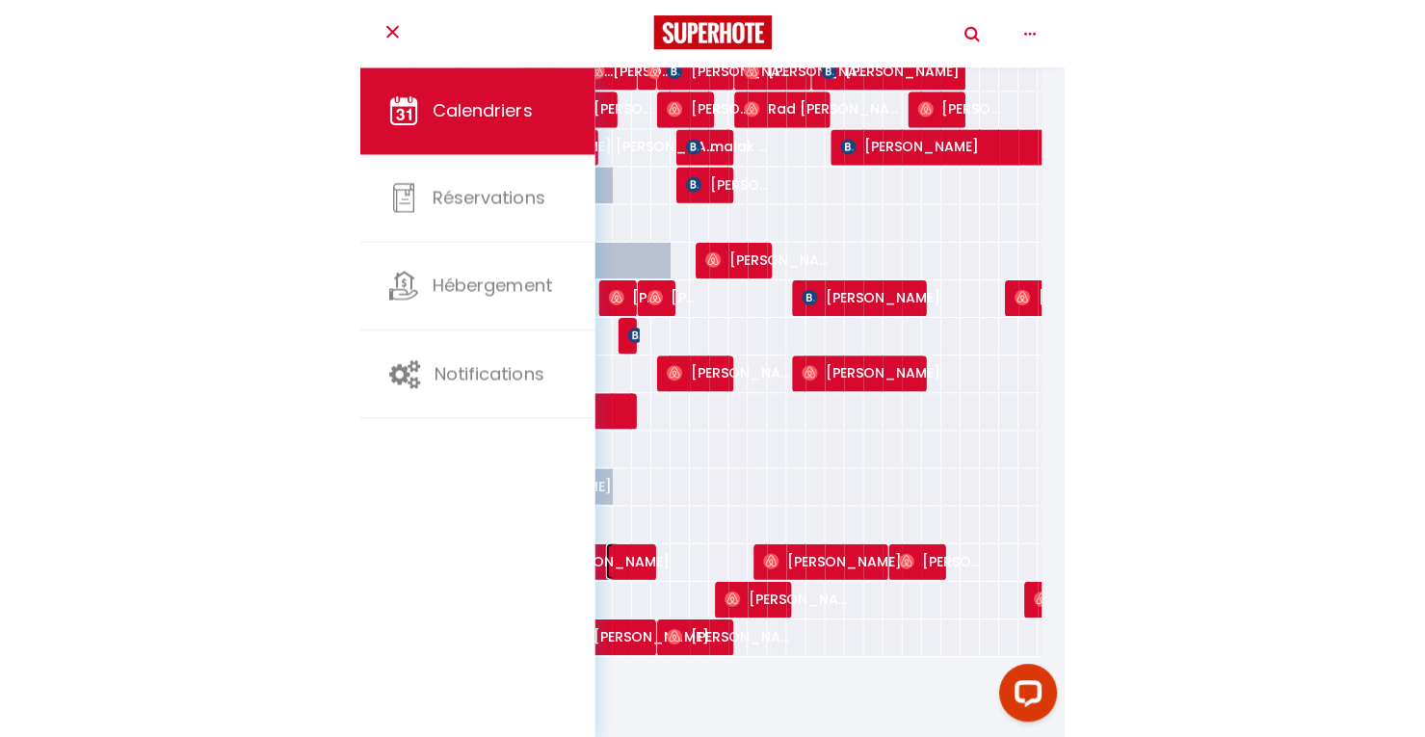
scroll to position [563, 0]
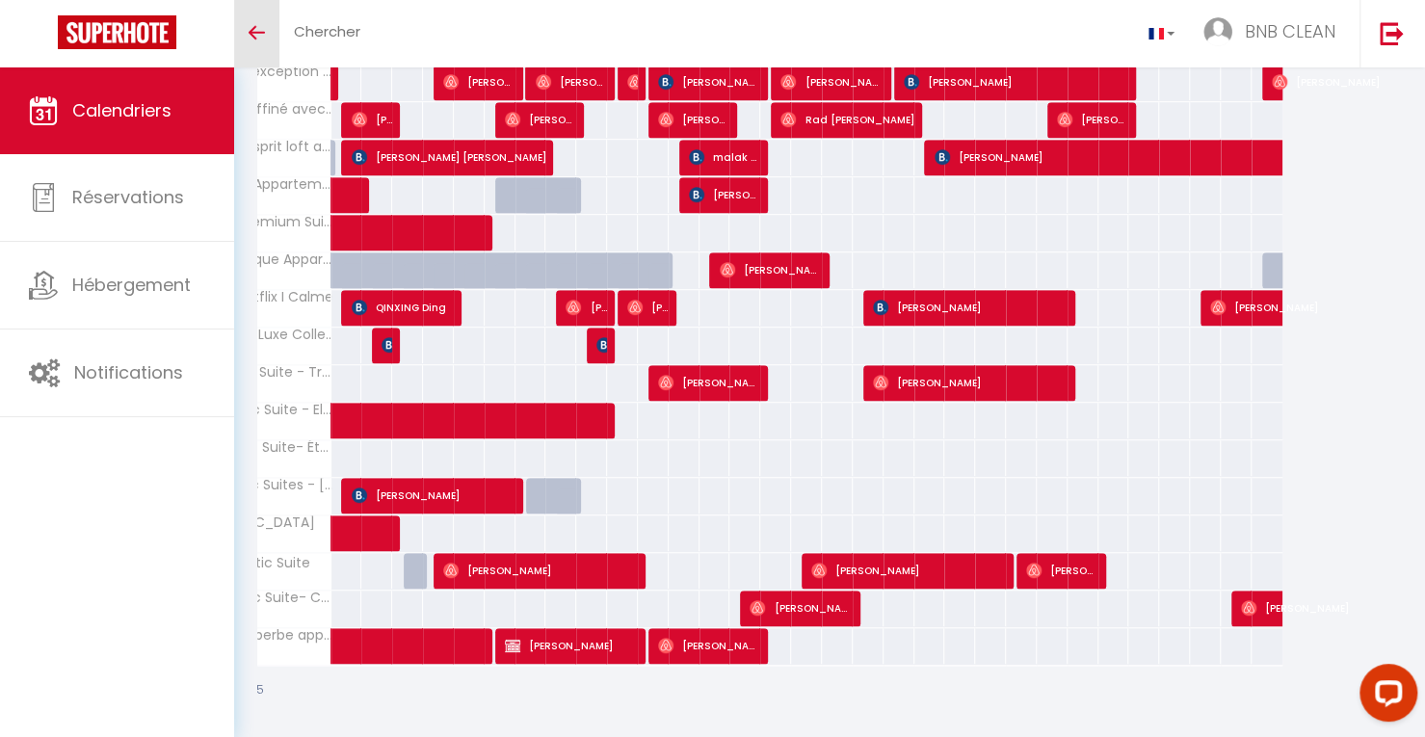
click at [256, 41] on link "Toggle menubar" at bounding box center [256, 33] width 45 height 67
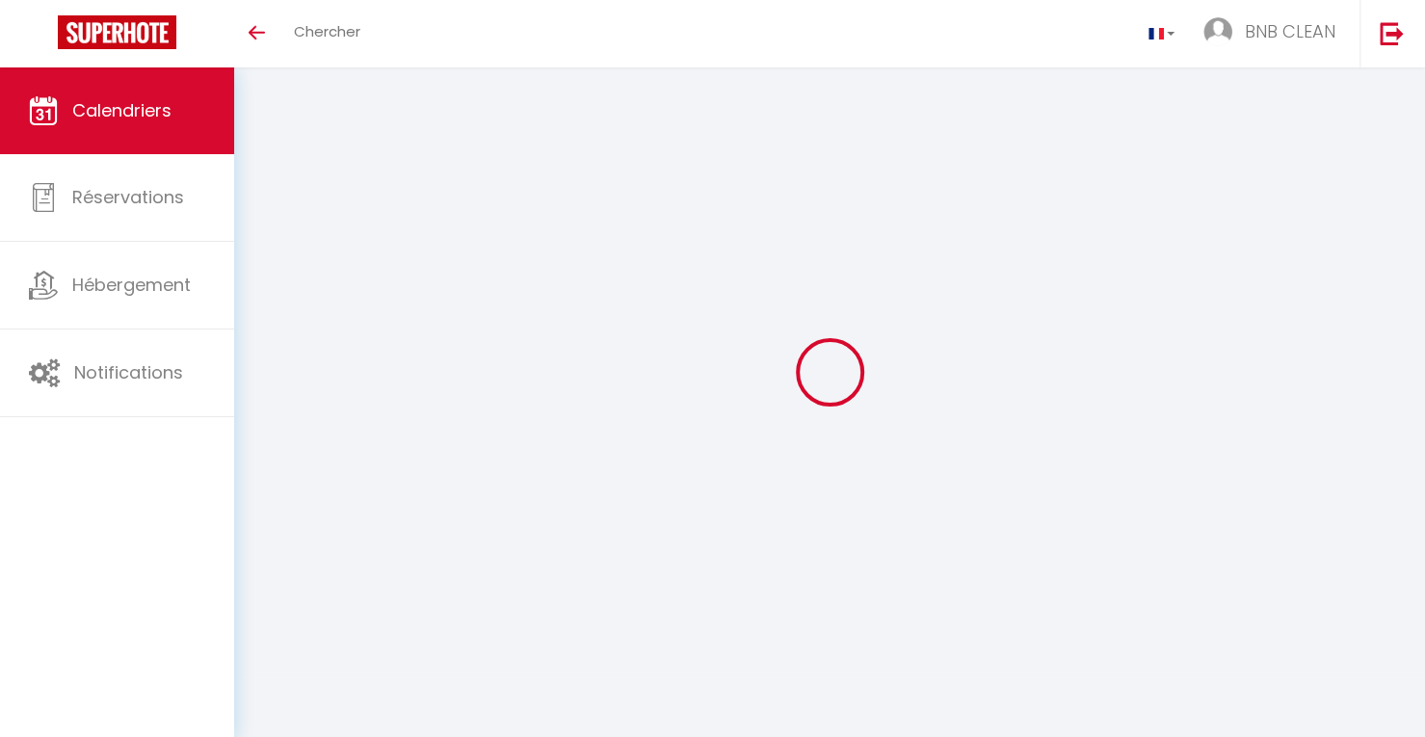
select select
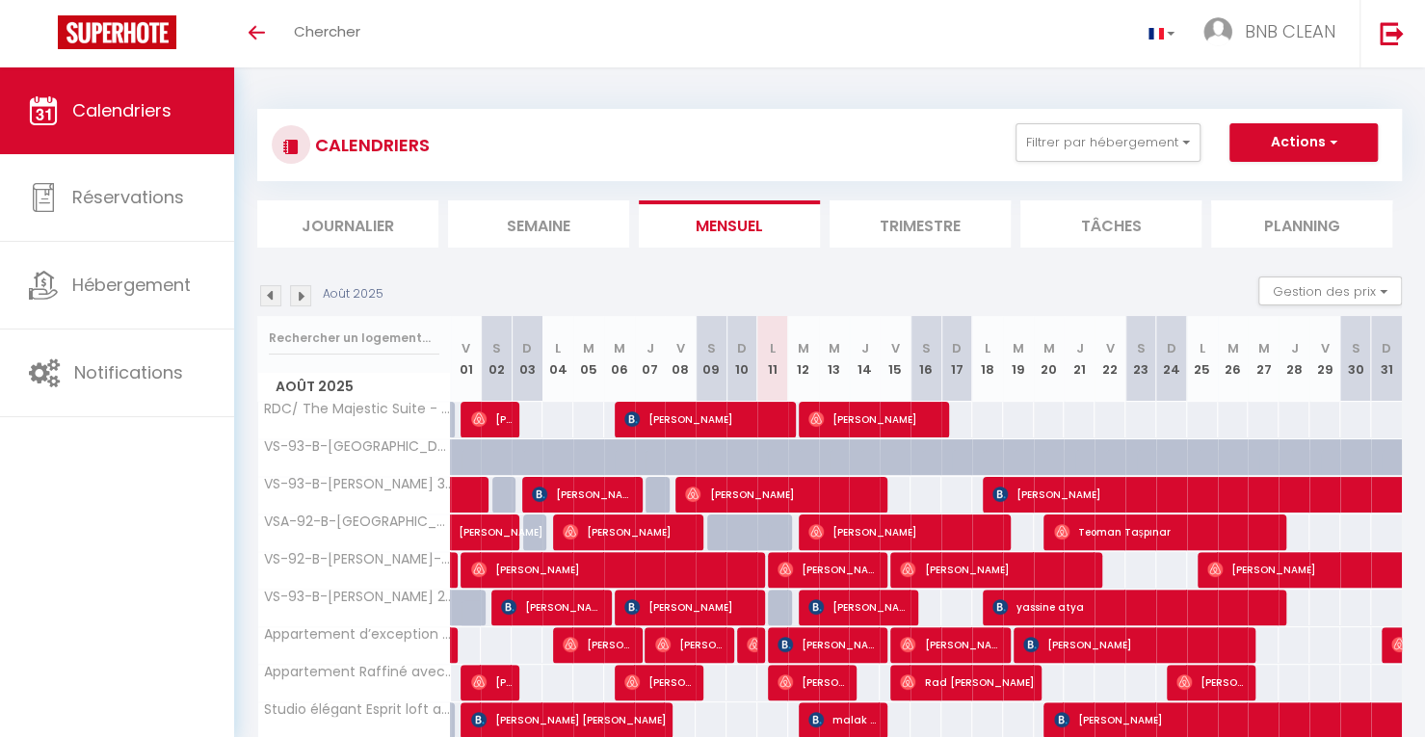
scroll to position [162, 0]
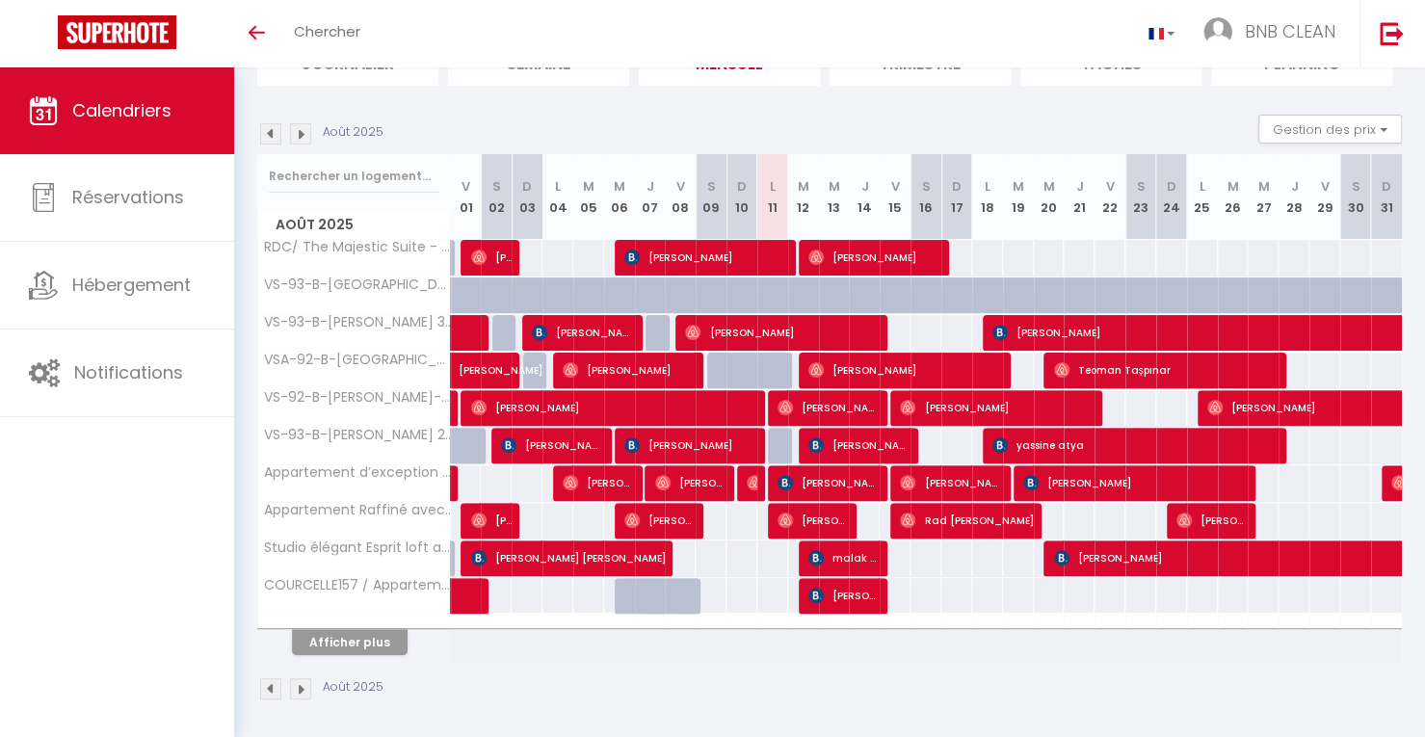
select select
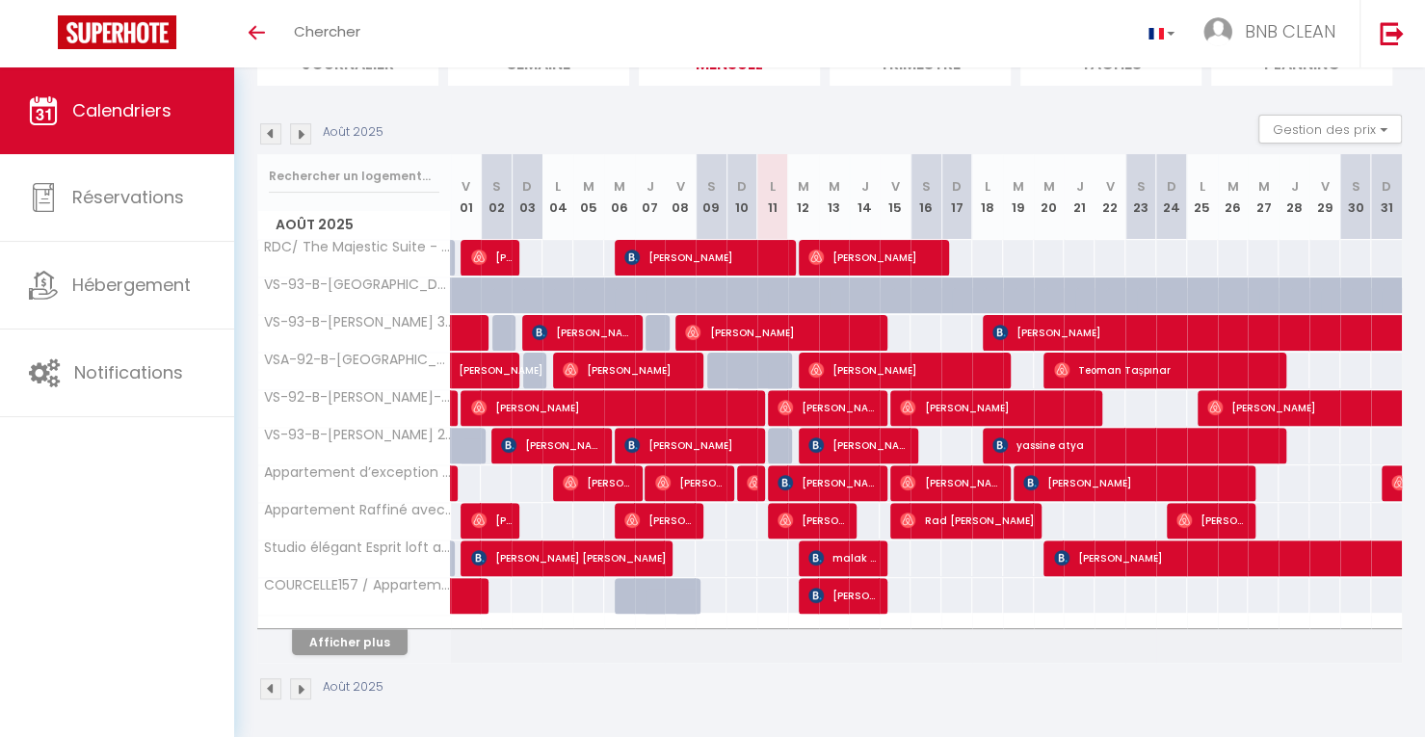
select select
click at [341, 633] on button "Afficher plus" at bounding box center [350, 642] width 116 height 26
select select
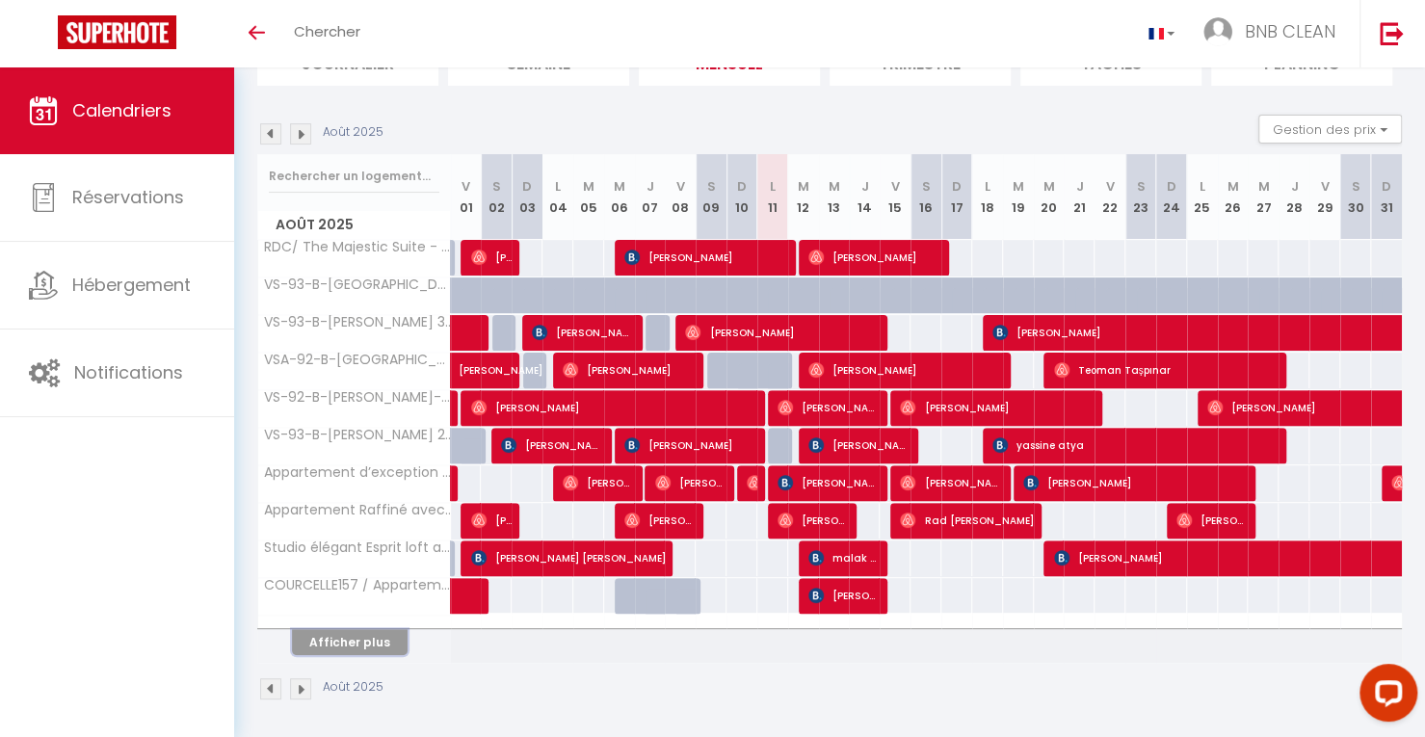
select select
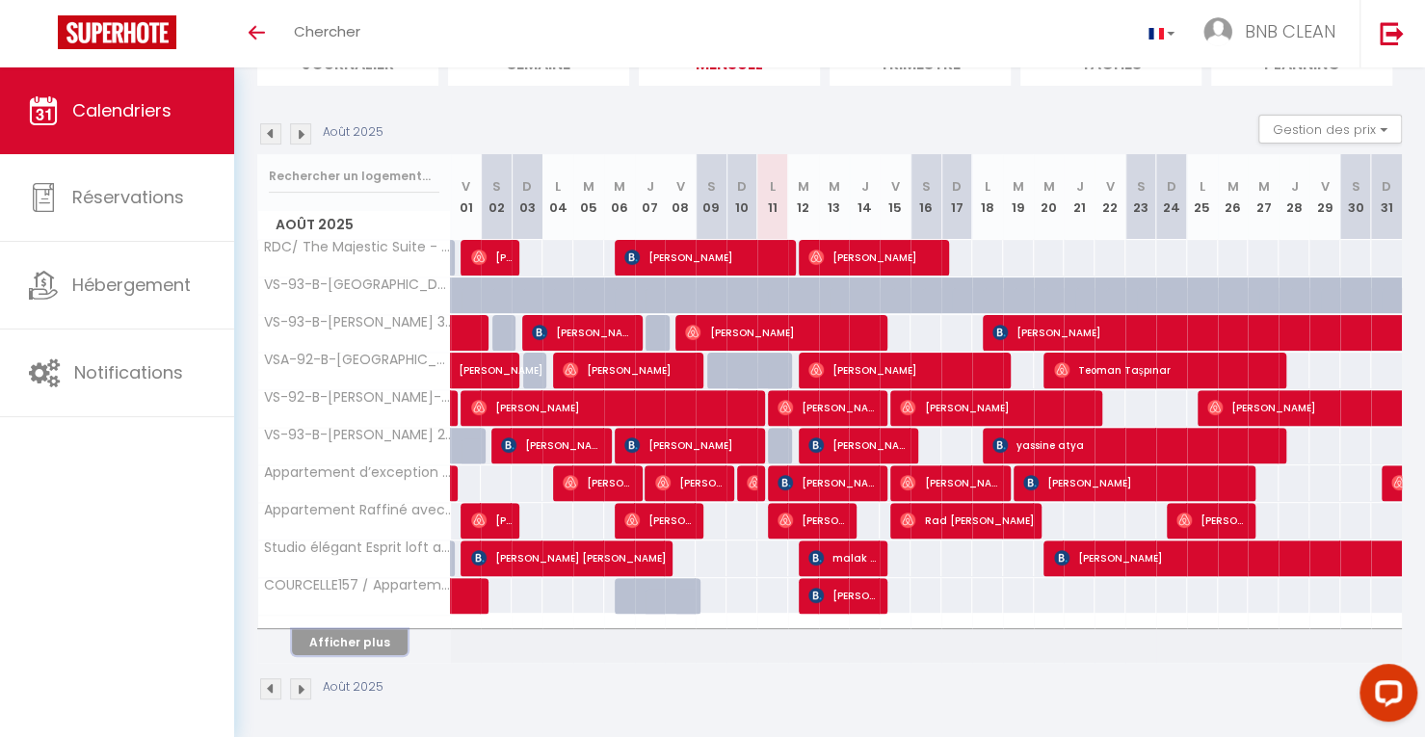
select select
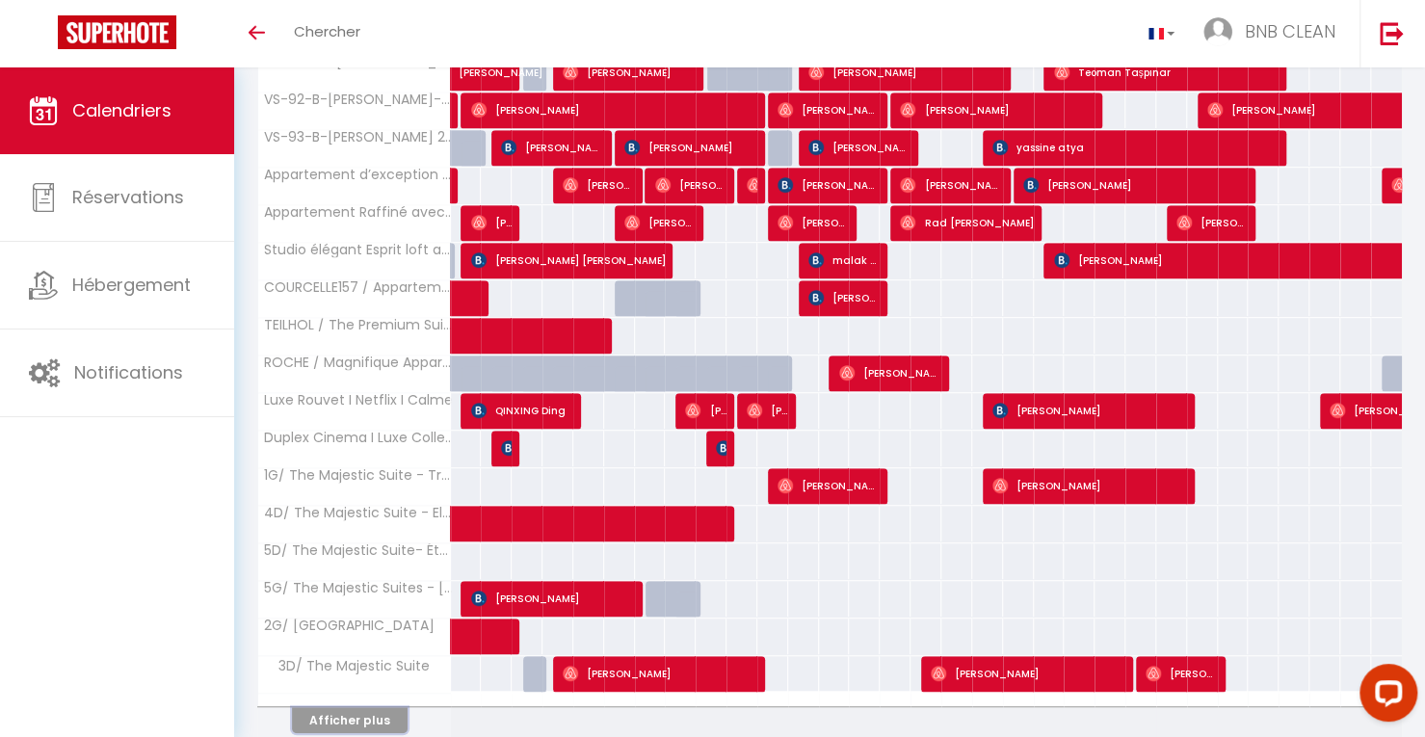
scroll to position [461, 0]
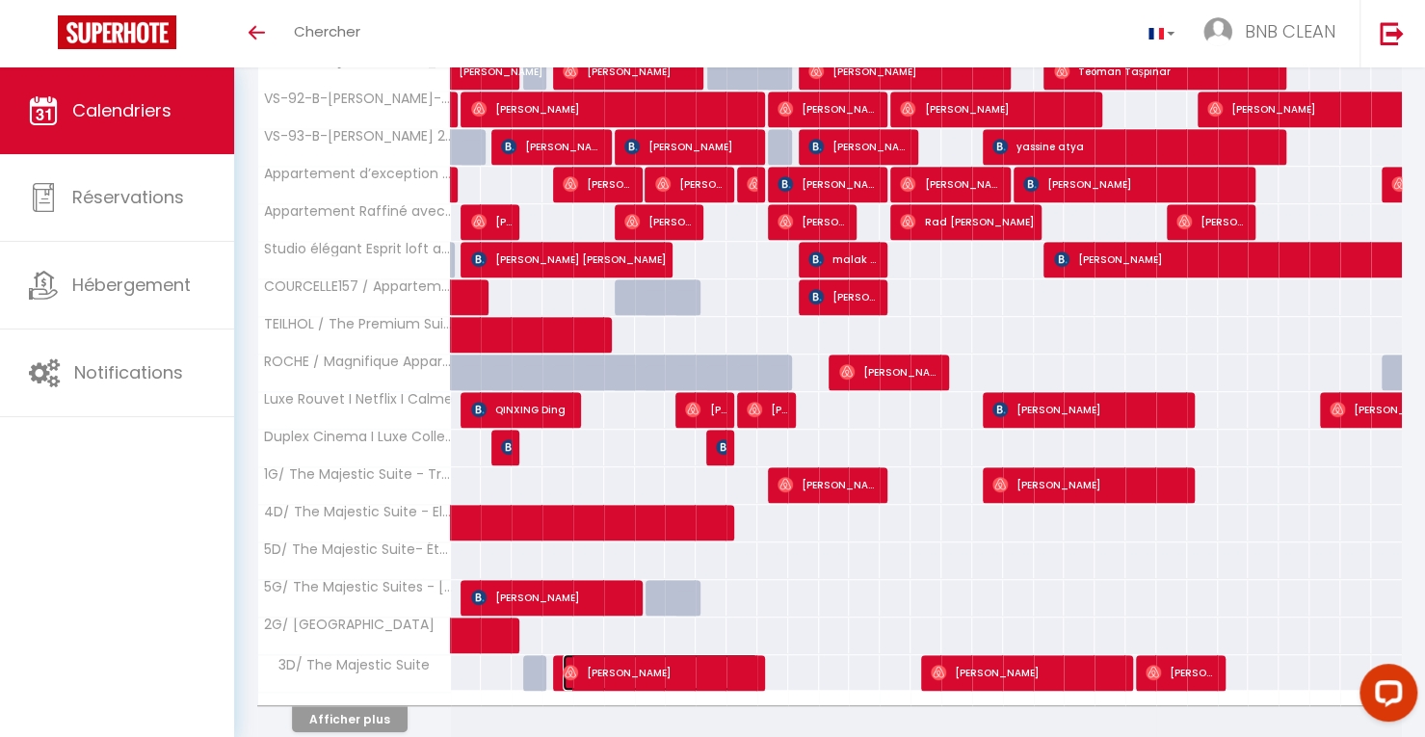
click at [601, 654] on span "[PERSON_NAME]" at bounding box center [661, 672] width 196 height 37
select select "OK"
select select "0"
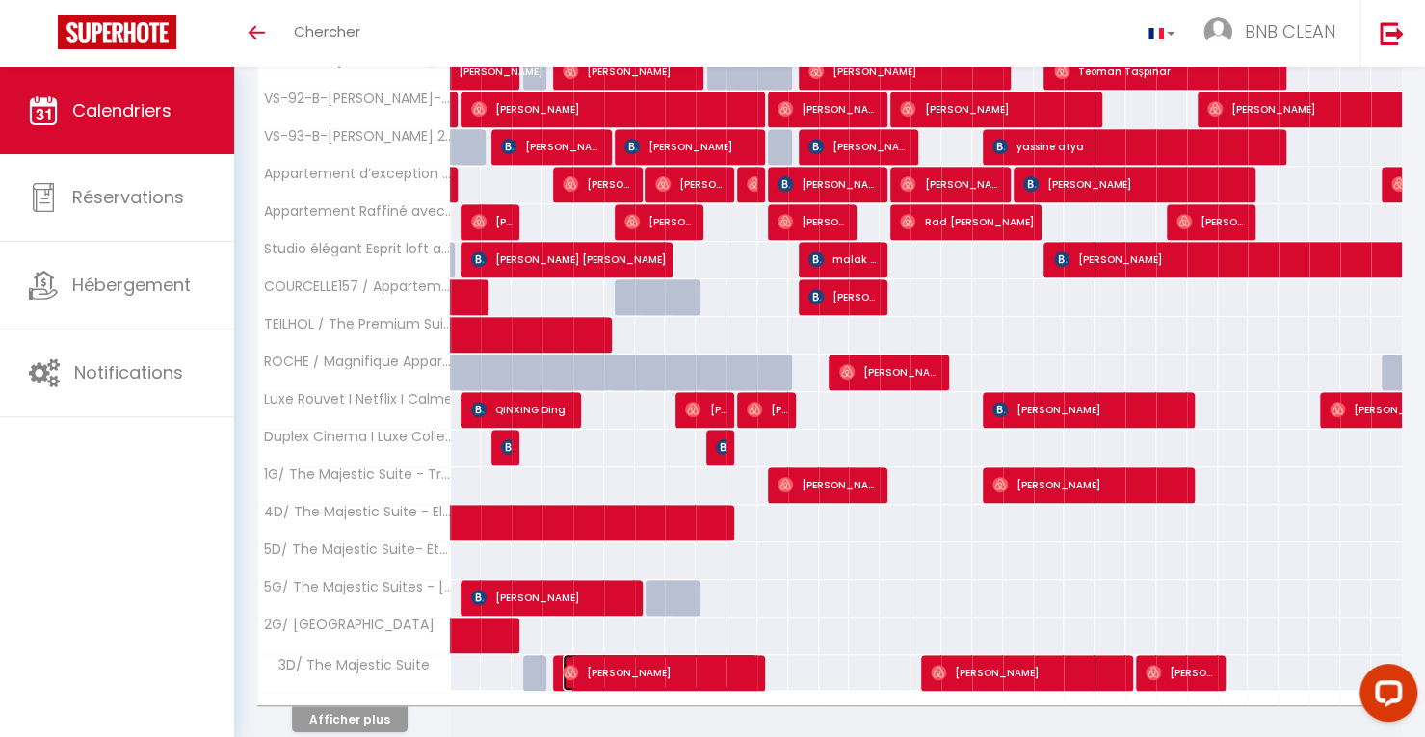
select select "1"
select select
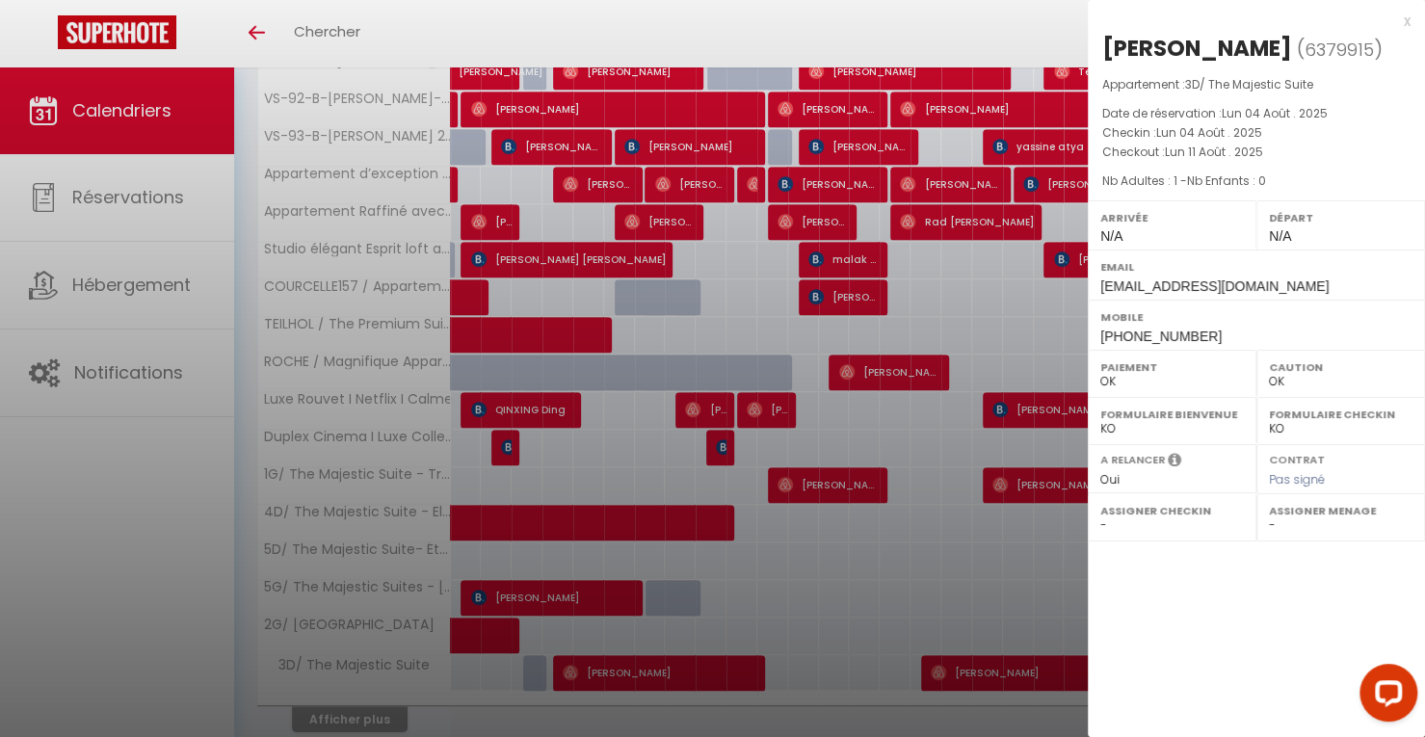
click at [1409, 20] on div "x" at bounding box center [1249, 21] width 323 height 23
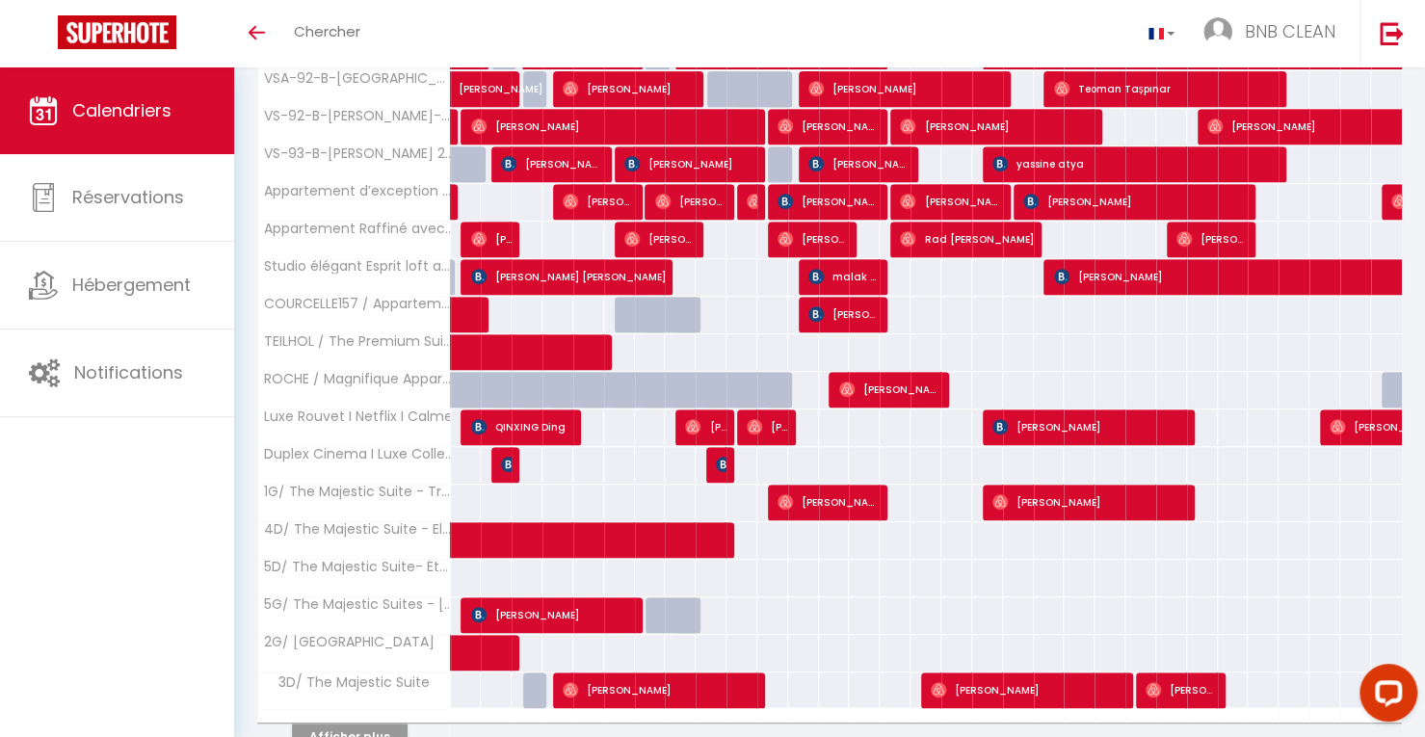
scroll to position [449, 0]
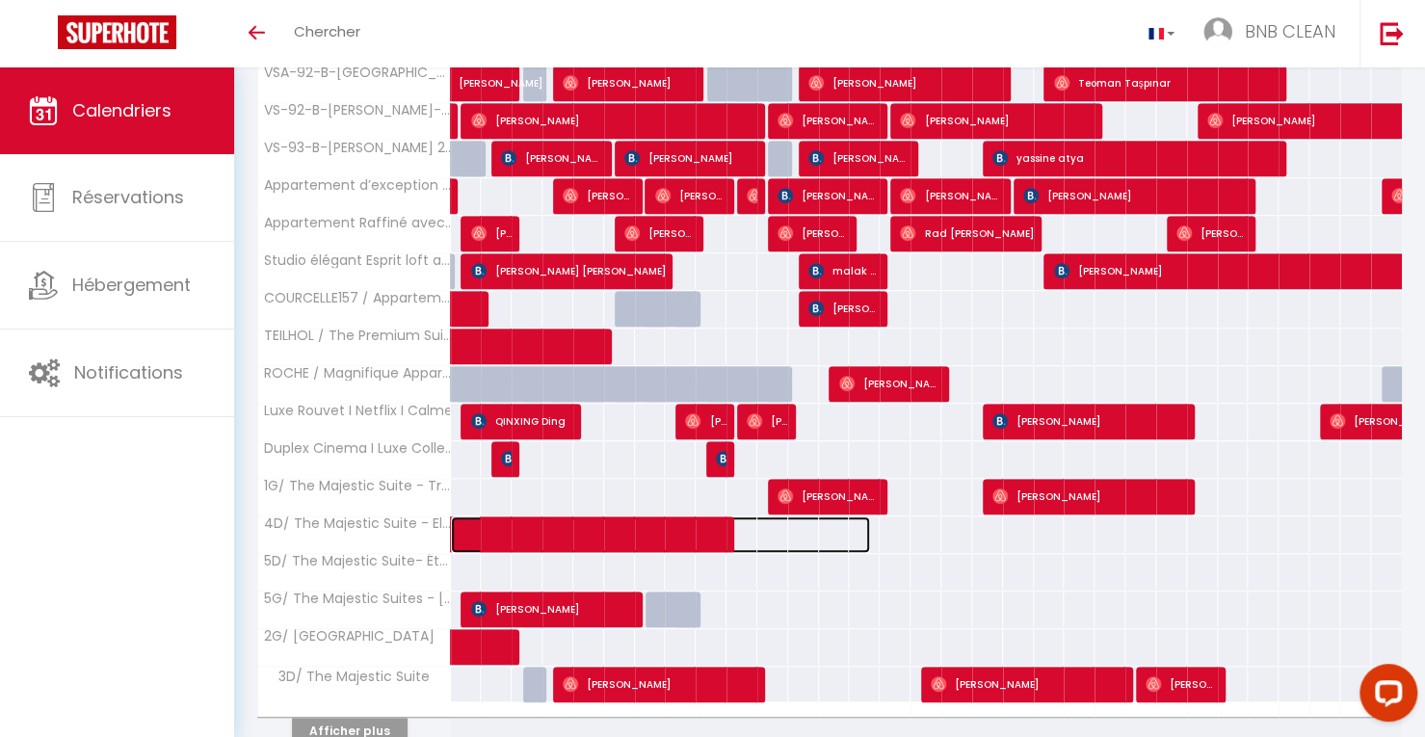
click at [558, 526] on span at bounding box center [670, 534] width 399 height 37
